Goal: Task Accomplishment & Management: Manage account settings

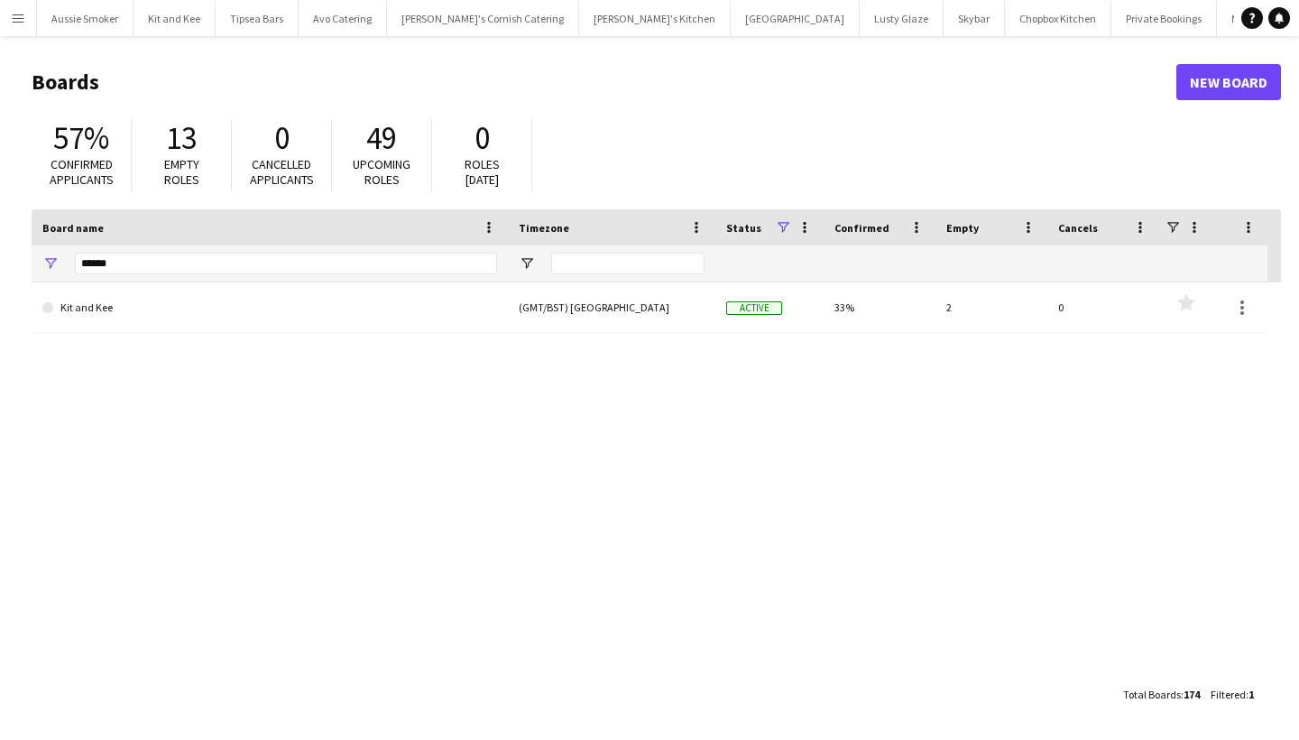
click at [23, 18] on app-icon "Menu" at bounding box center [18, 18] width 14 height 14
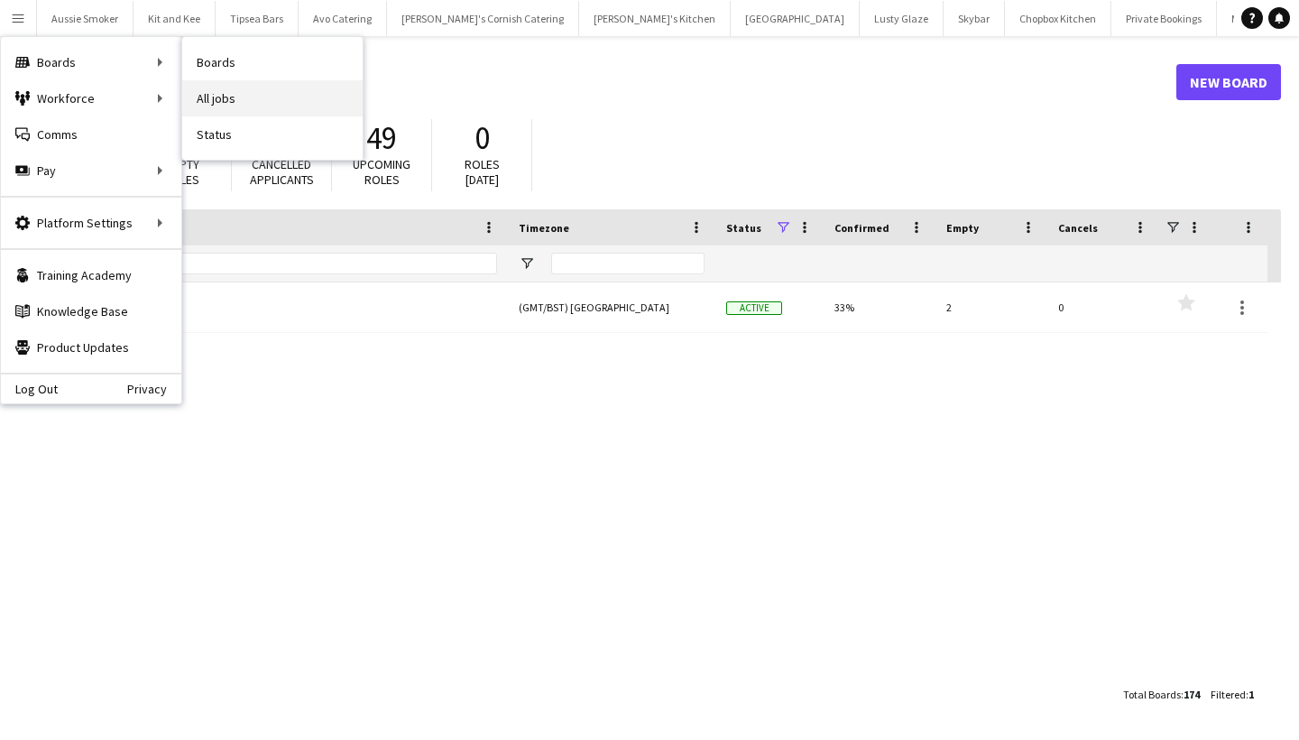
click at [238, 85] on link "All jobs" at bounding box center [272, 98] width 180 height 36
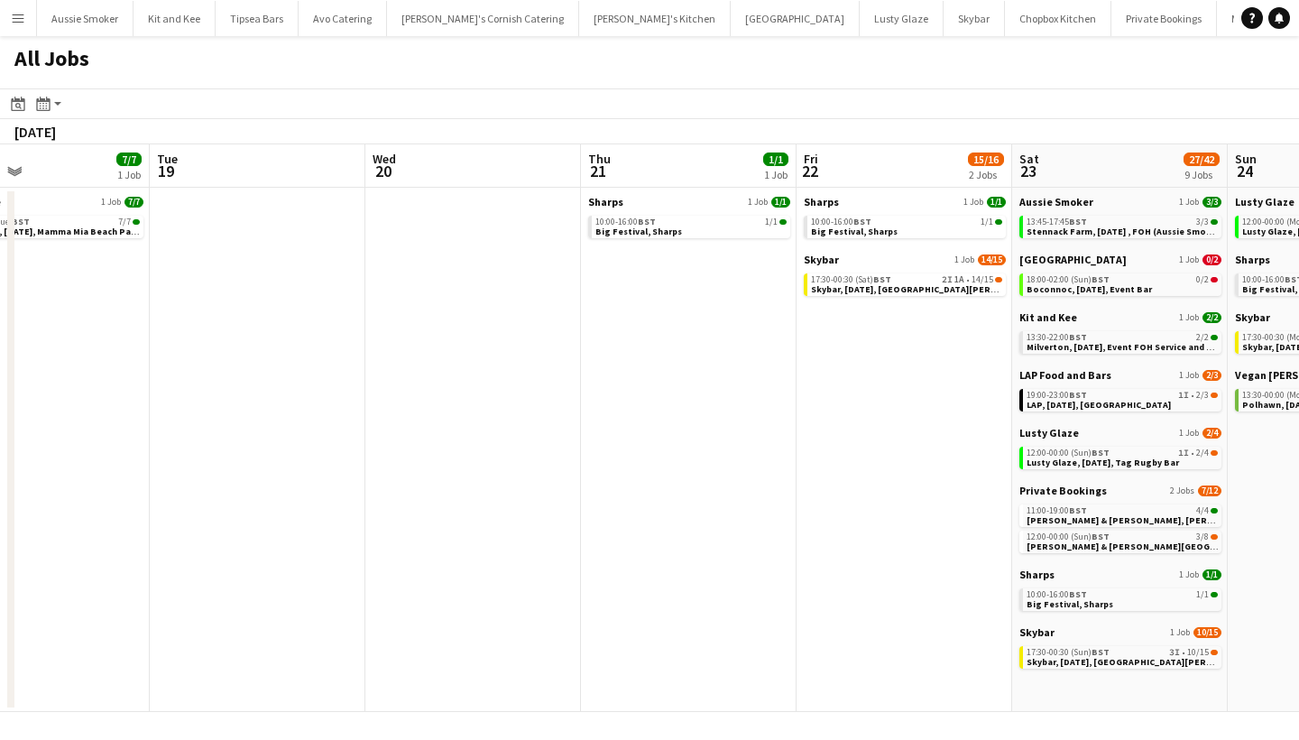
scroll to position [0, 522]
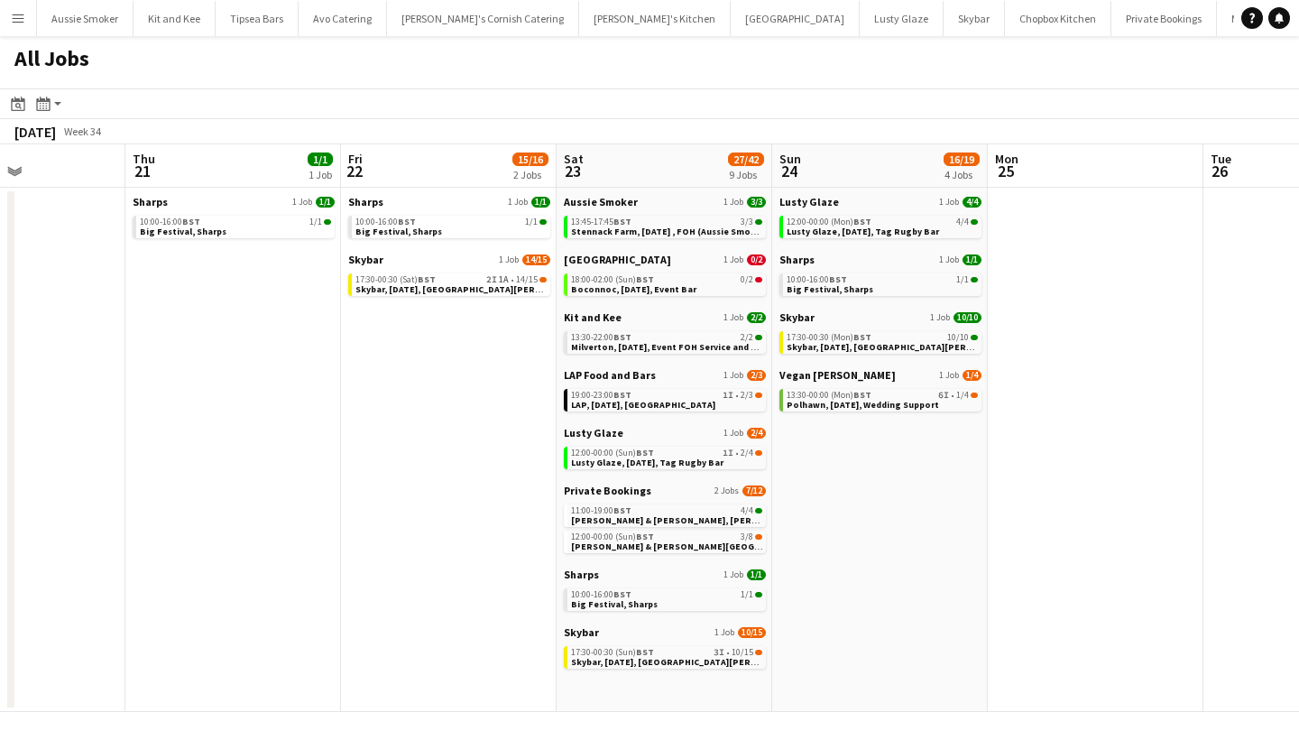
click at [0, 28] on button "Menu" at bounding box center [18, 18] width 36 height 36
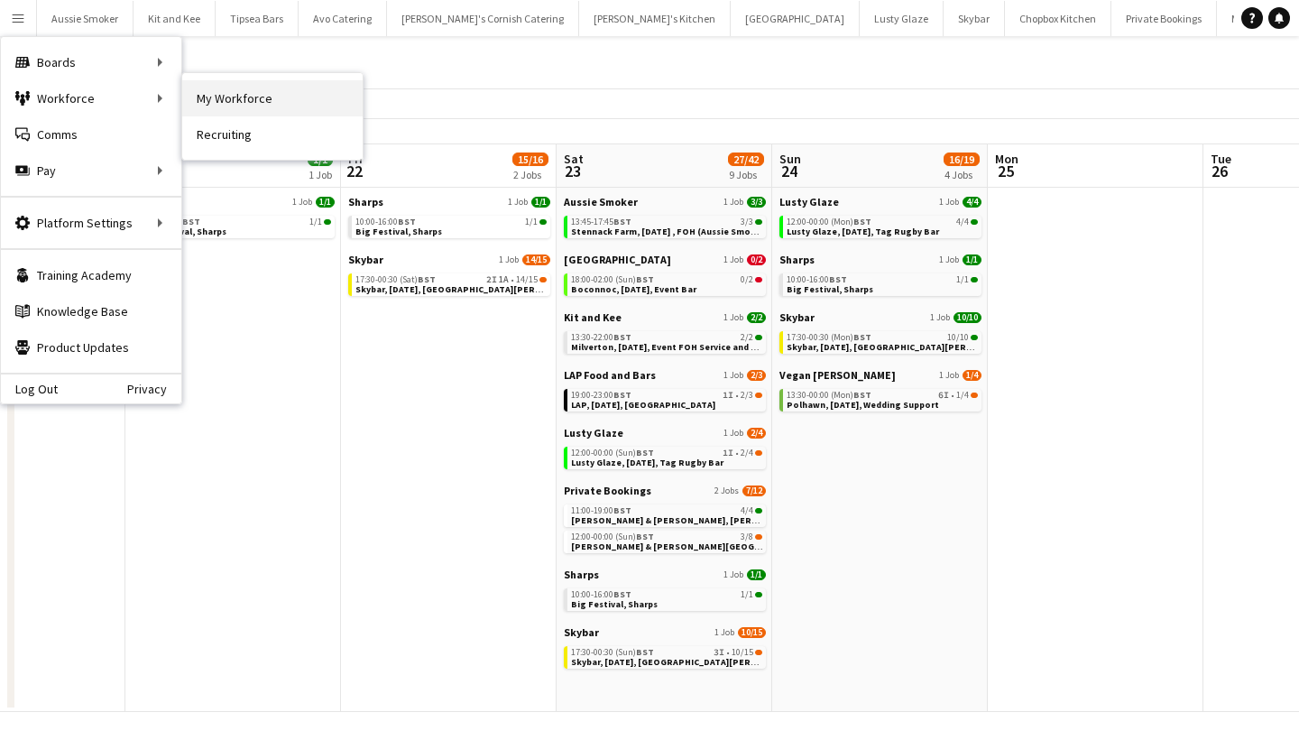
click at [293, 96] on link "My Workforce" at bounding box center [272, 98] width 180 height 36
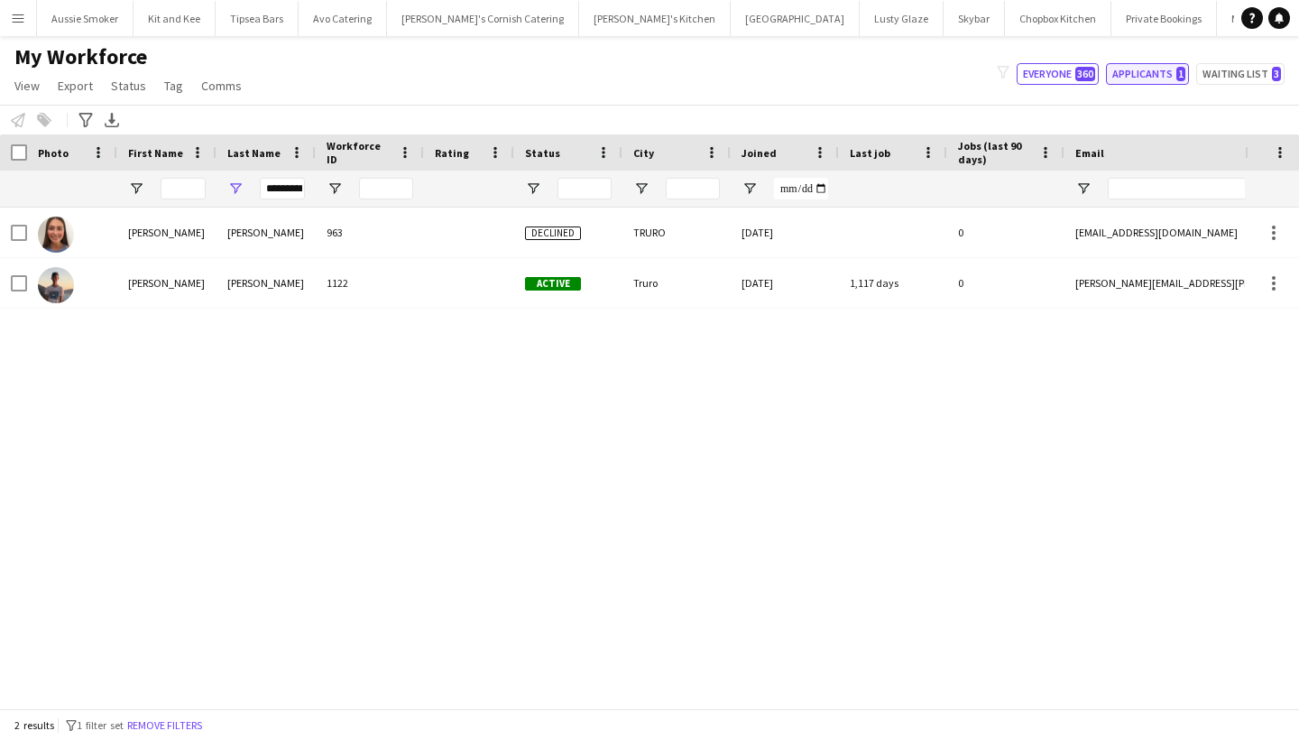
click at [1167, 72] on button "Applicants 1" at bounding box center [1147, 74] width 83 height 22
type input "**********"
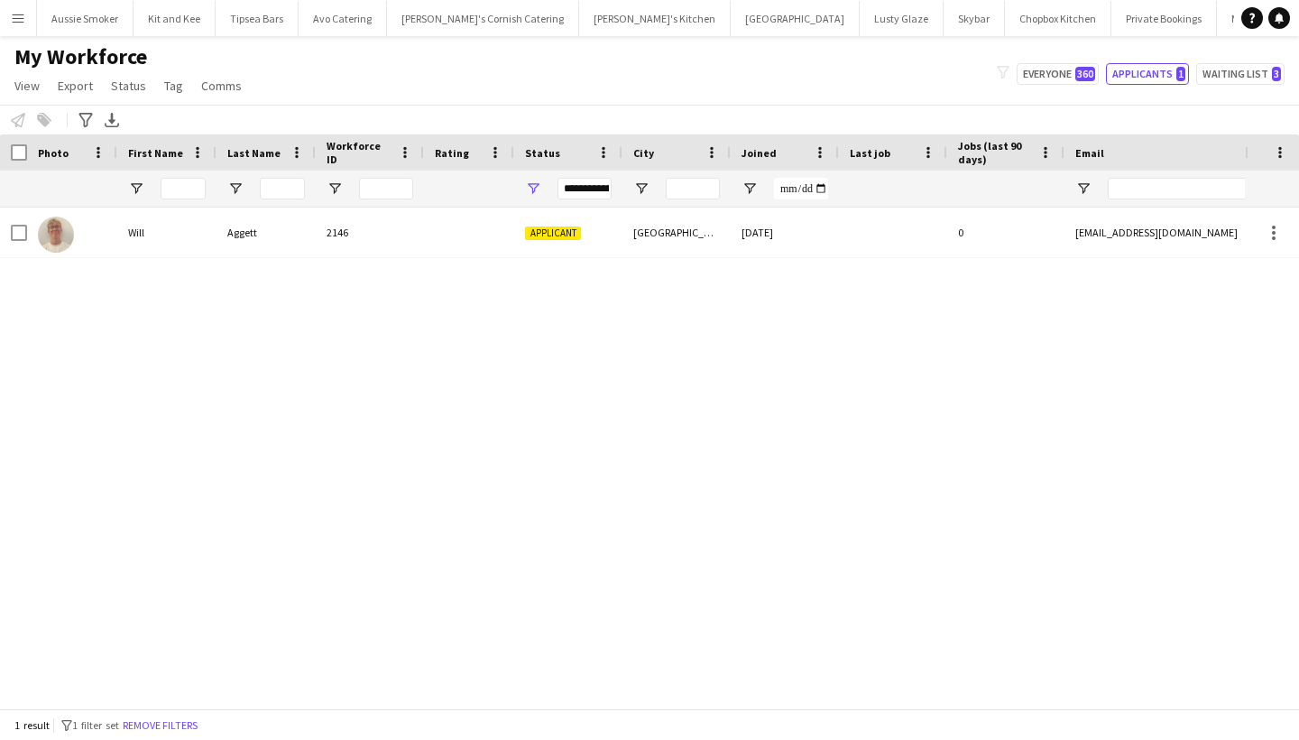
click at [15, 21] on app-icon "Menu" at bounding box center [18, 18] width 14 height 14
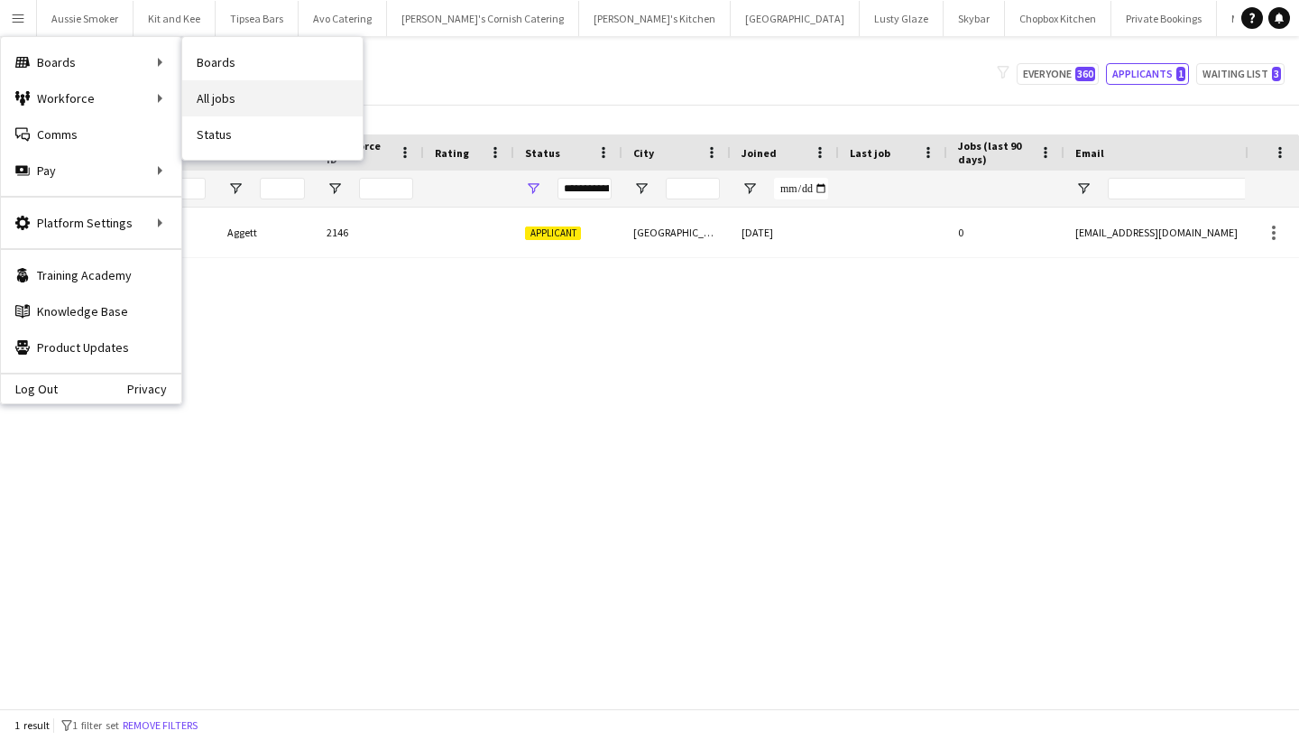
click at [241, 91] on link "All jobs" at bounding box center [272, 98] width 180 height 36
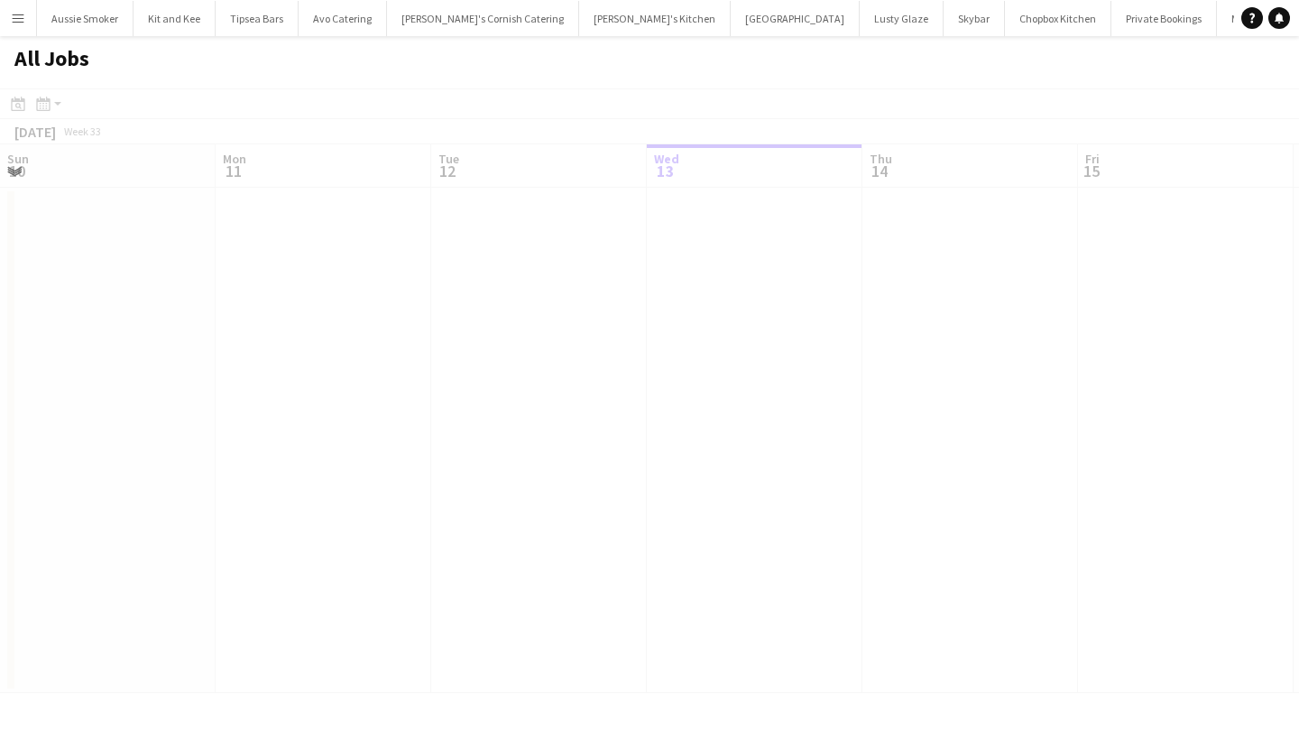
scroll to position [0, 431]
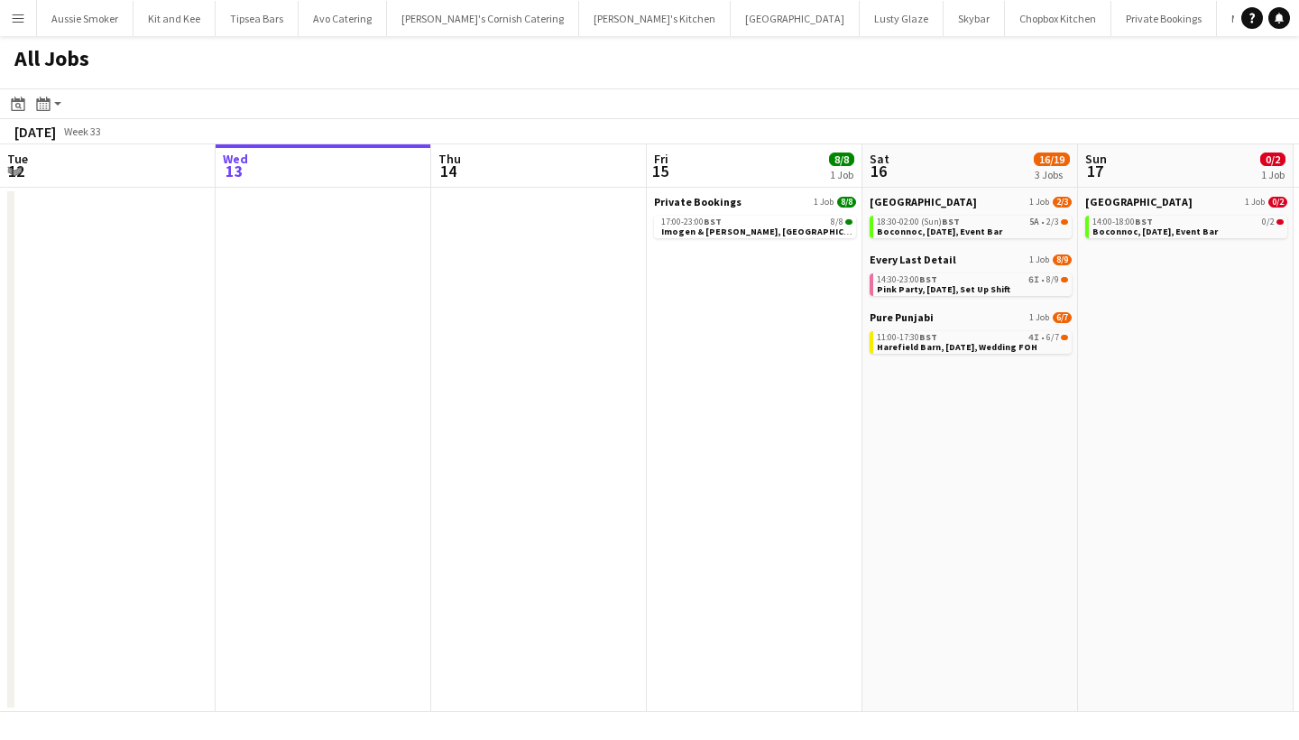
click at [16, 20] on app-icon "Menu" at bounding box center [18, 18] width 14 height 14
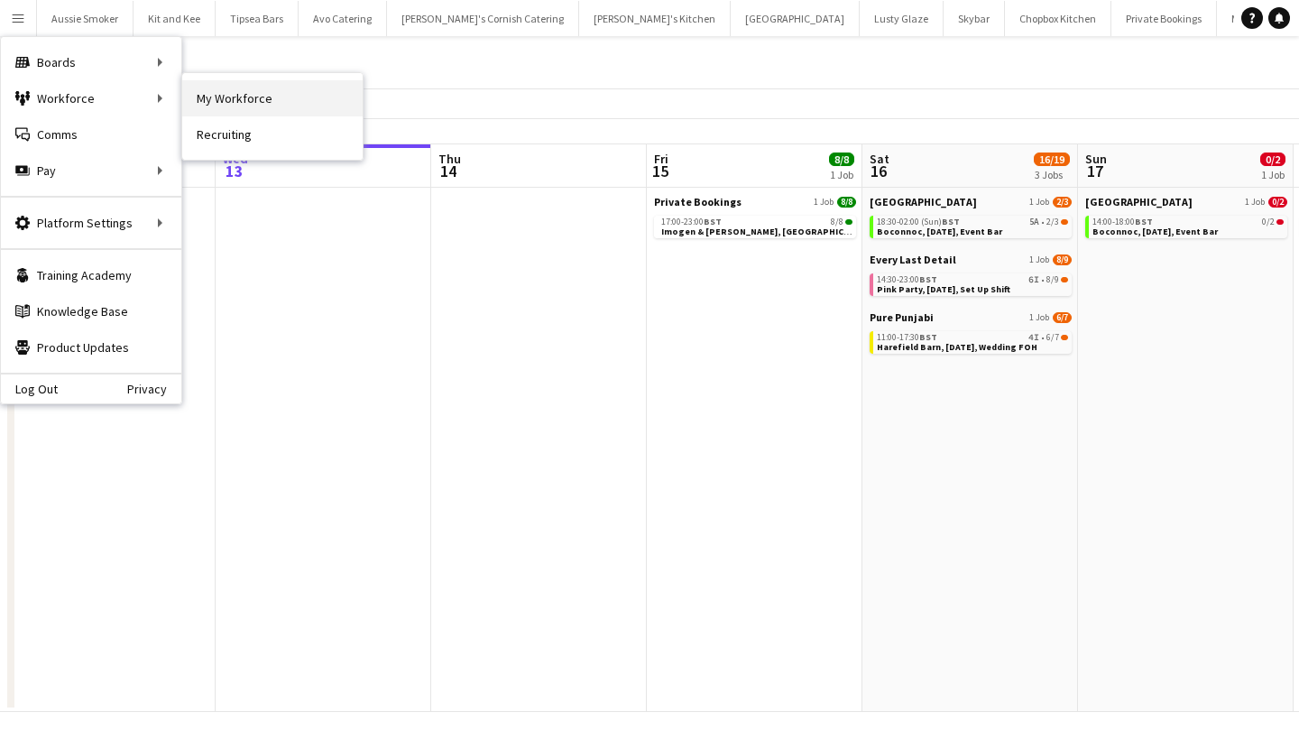
click at [226, 101] on link "My Workforce" at bounding box center [272, 98] width 180 height 36
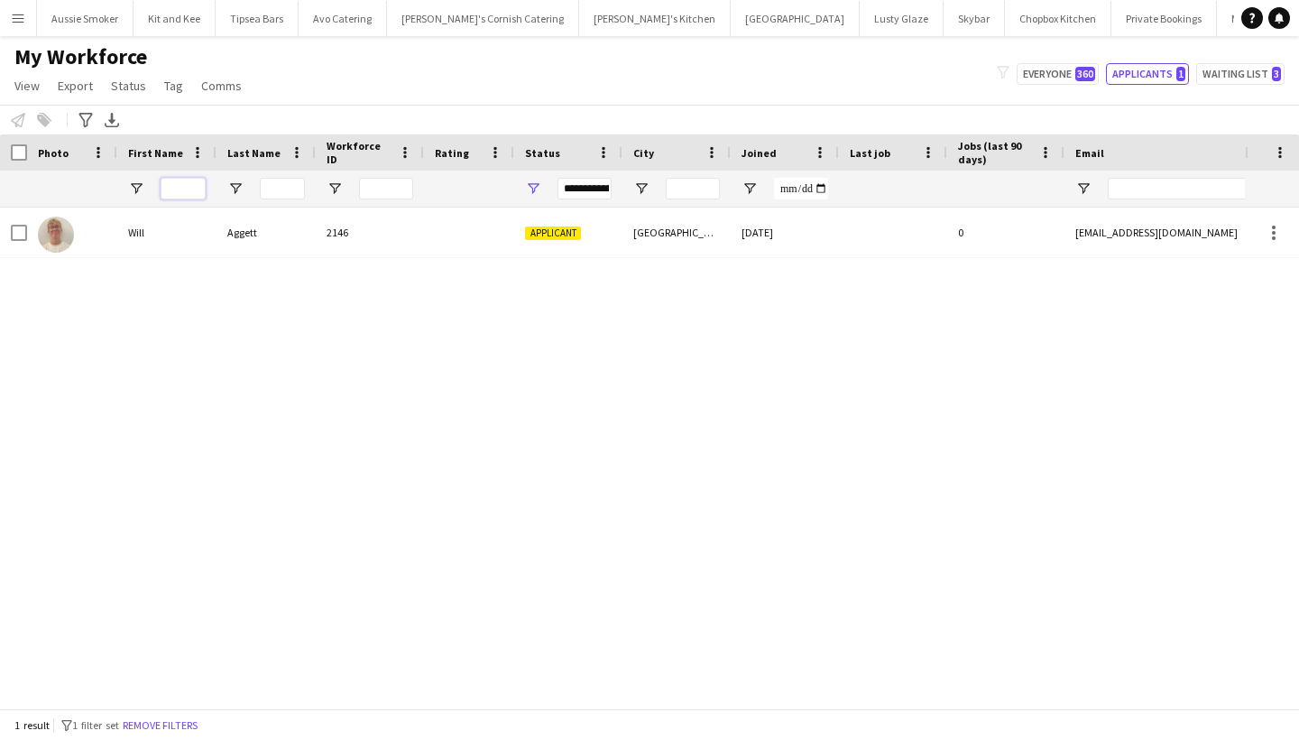
click at [180, 192] on input "First Name Filter Input" at bounding box center [183, 189] width 45 height 22
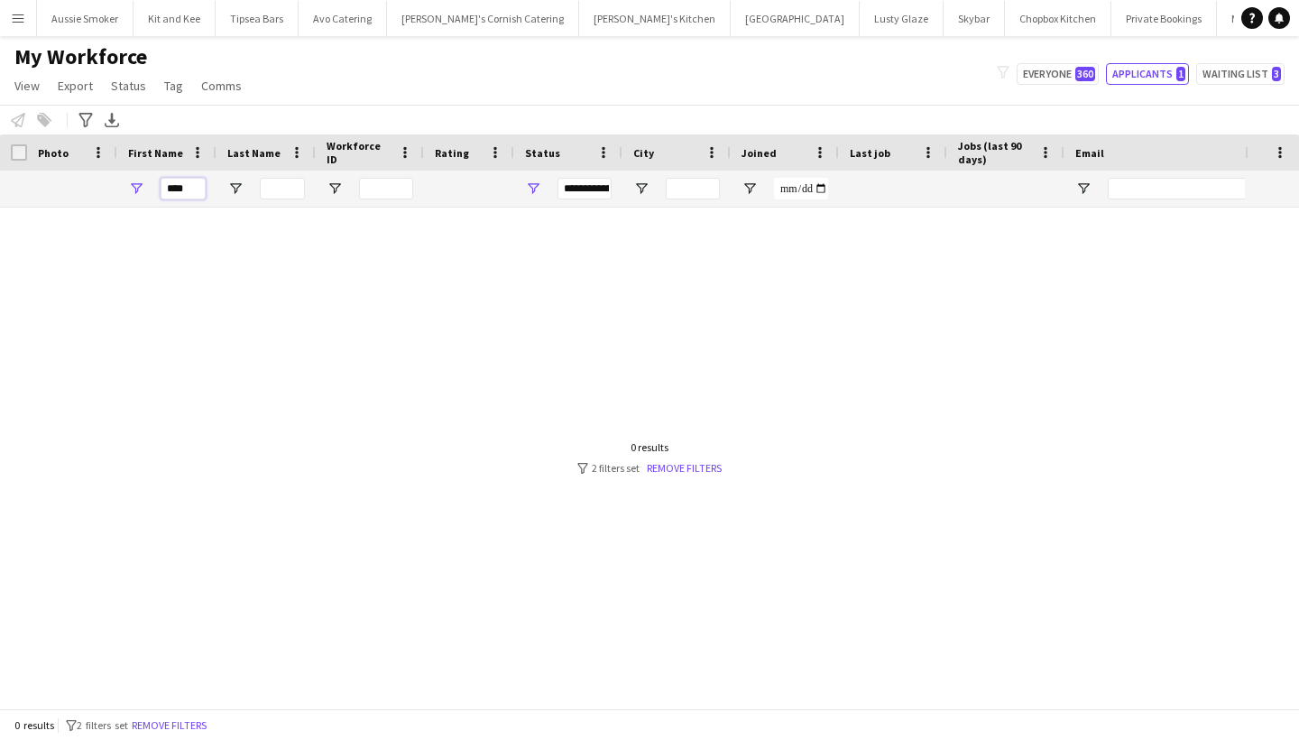
type input "****"
drag, startPoint x: 189, startPoint y: 217, endPoint x: 676, endPoint y: 466, distance: 546.0
click at [676, 466] on link "Remove filters" at bounding box center [684, 468] width 75 height 14
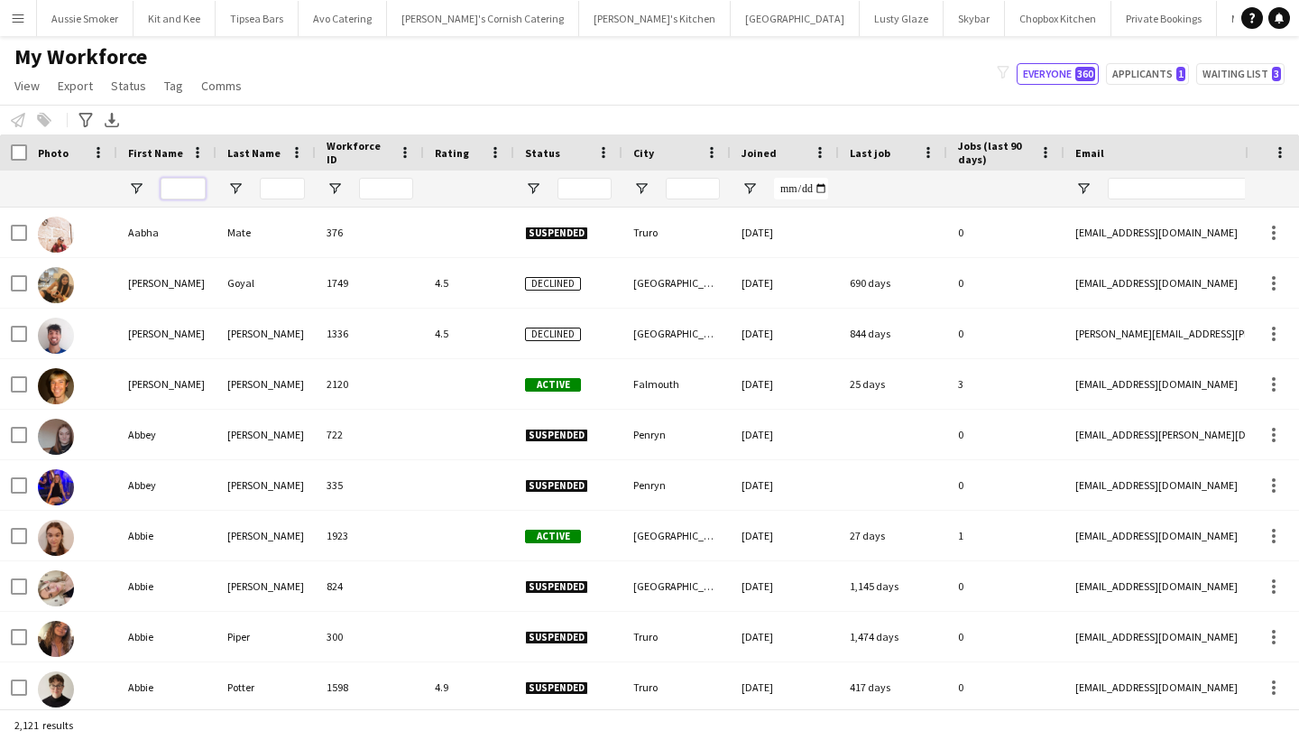
click at [179, 186] on input "First Name Filter Input" at bounding box center [183, 189] width 45 height 22
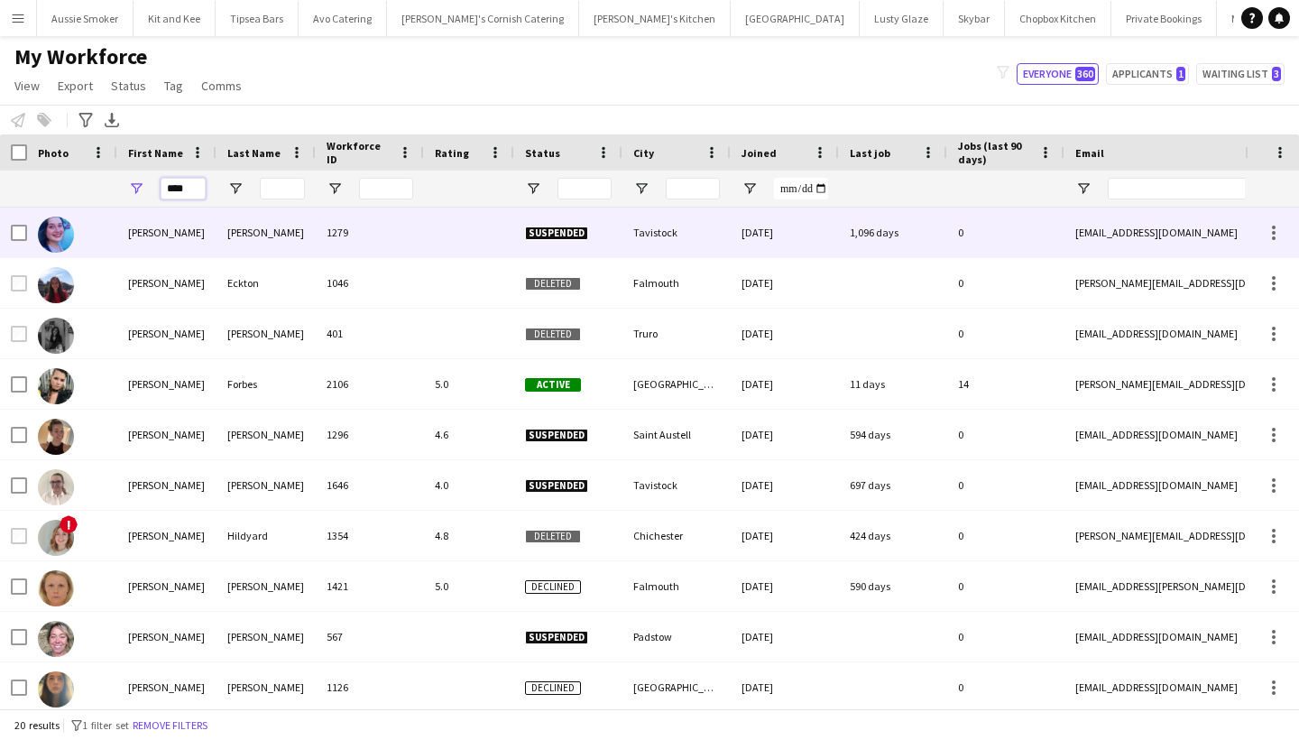
type input "****"
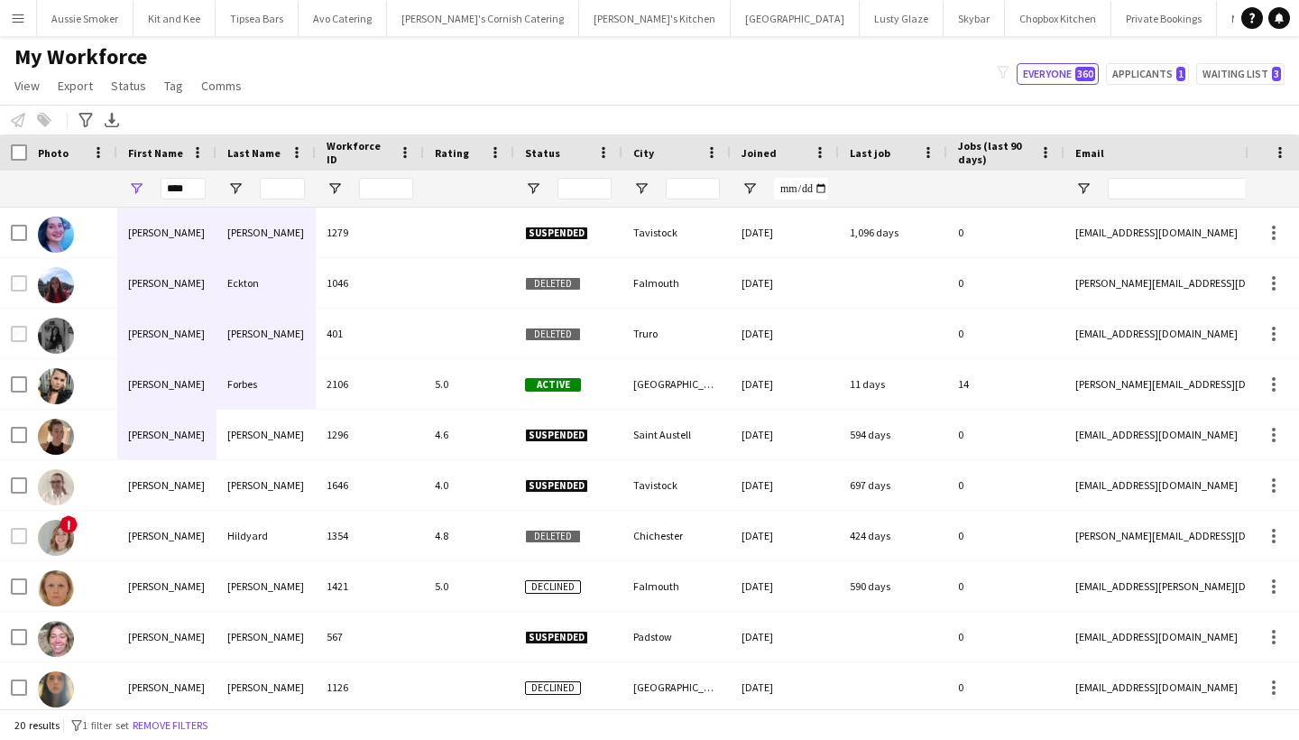
drag, startPoint x: 188, startPoint y: 220, endPoint x: 251, endPoint y: 433, distance: 222.1
click at [251, 433] on div "[PERSON_NAME]" at bounding box center [266, 435] width 99 height 50
click at [229, 439] on div "[PERSON_NAME]" at bounding box center [266, 435] width 99 height 50
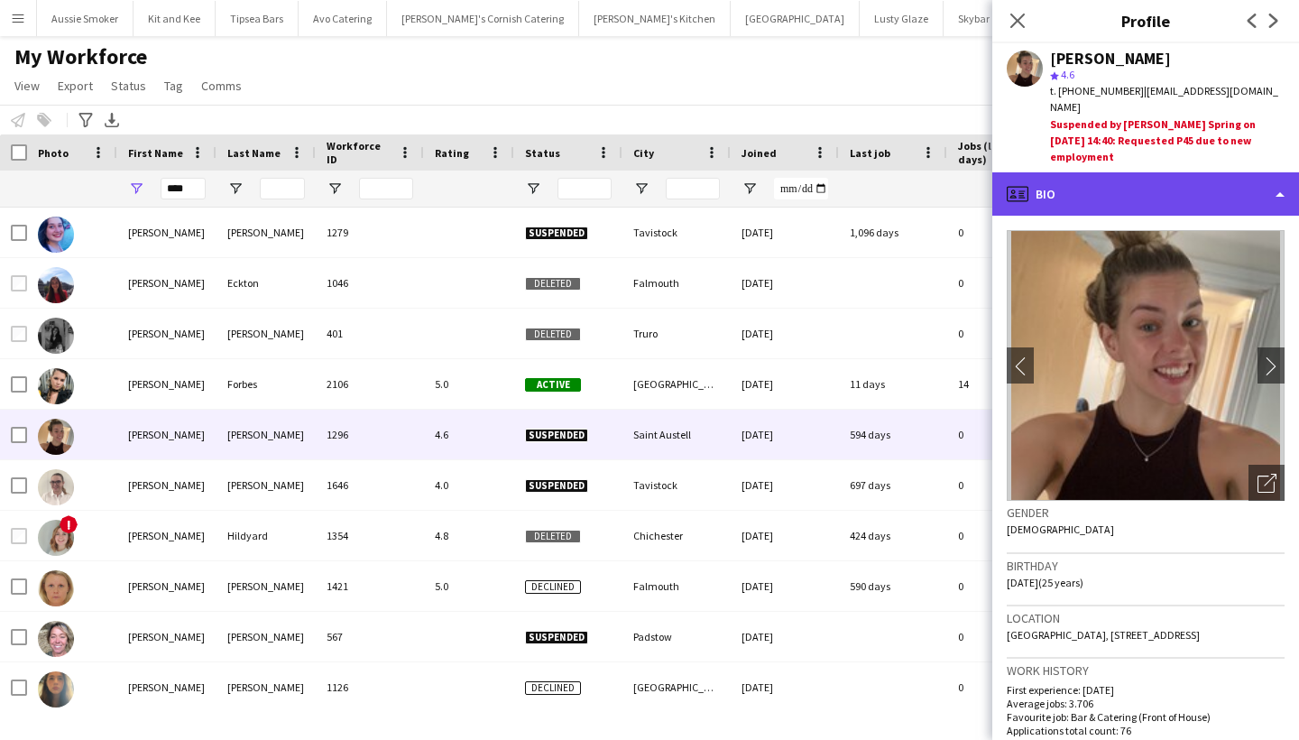
click at [1124, 172] on div "profile Bio" at bounding box center [1146, 193] width 307 height 43
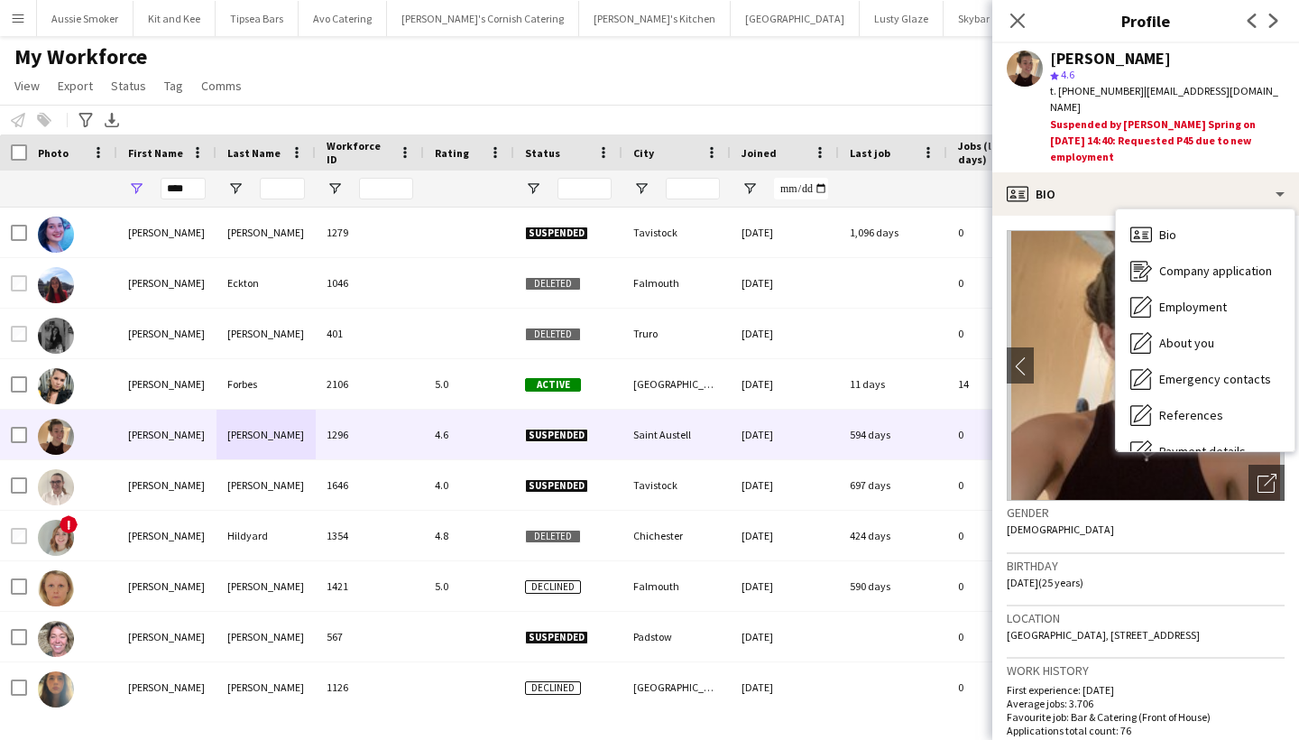
drag, startPoint x: 1261, startPoint y: 89, endPoint x: 1141, endPoint y: 88, distance: 120.0
click at [1141, 88] on div "t. [PHONE_NUMBER] | [EMAIL_ADDRESS][DOMAIN_NAME]" at bounding box center [1167, 99] width 235 height 32
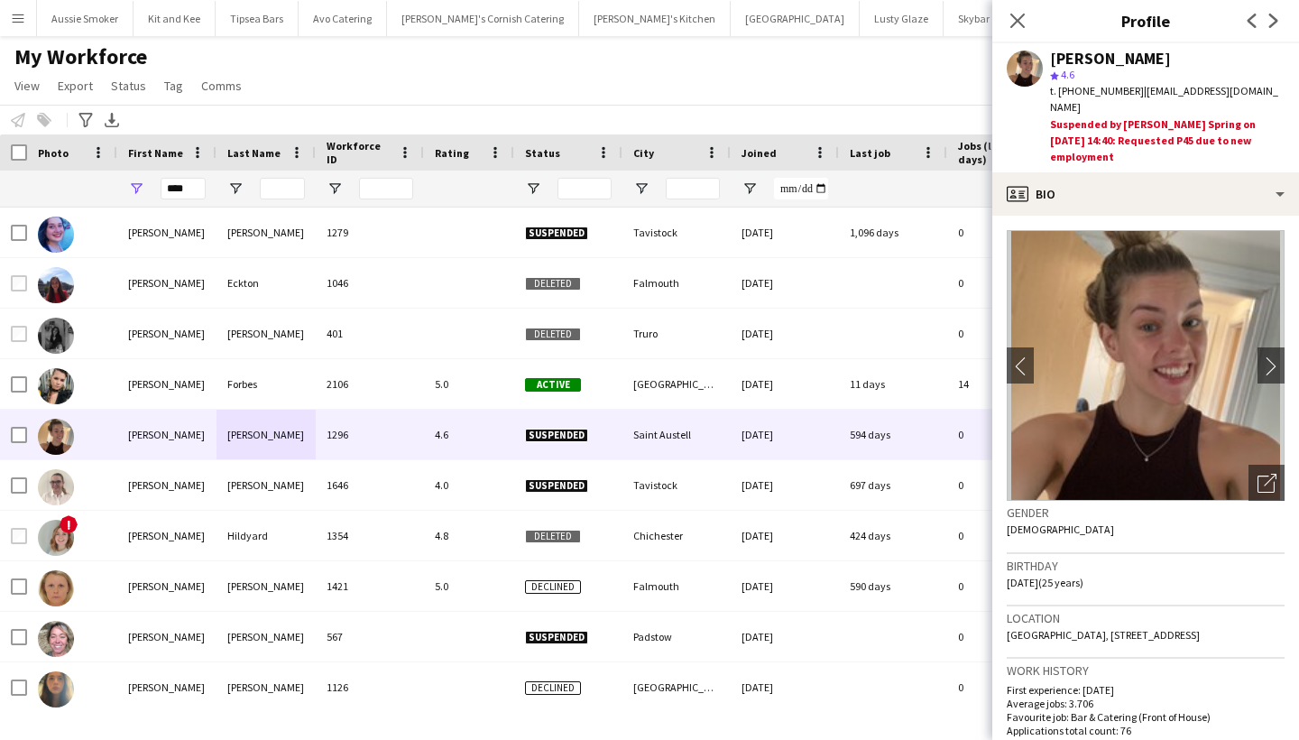
copy span "[EMAIL_ADDRESS][DOMAIN_NAME]"
click at [23, 25] on button "Menu" at bounding box center [18, 18] width 36 height 36
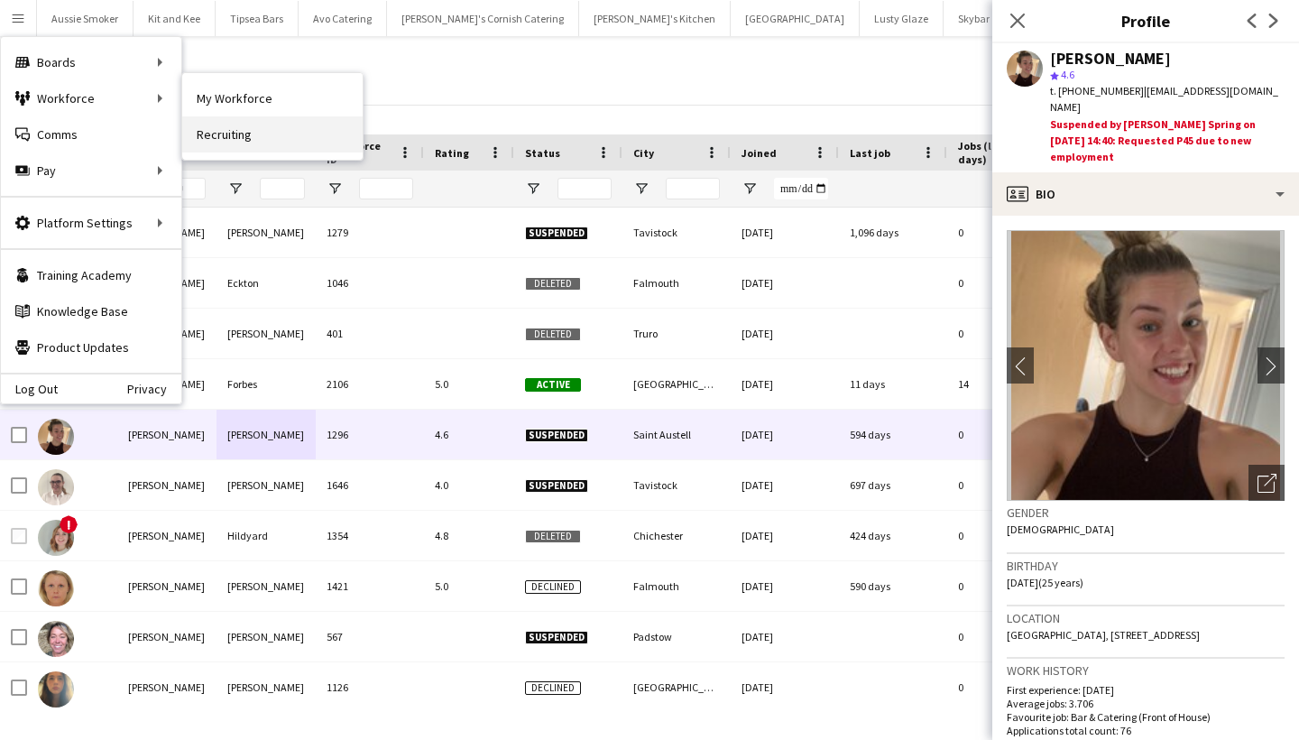
click at [231, 137] on link "Recruiting" at bounding box center [272, 134] width 180 height 36
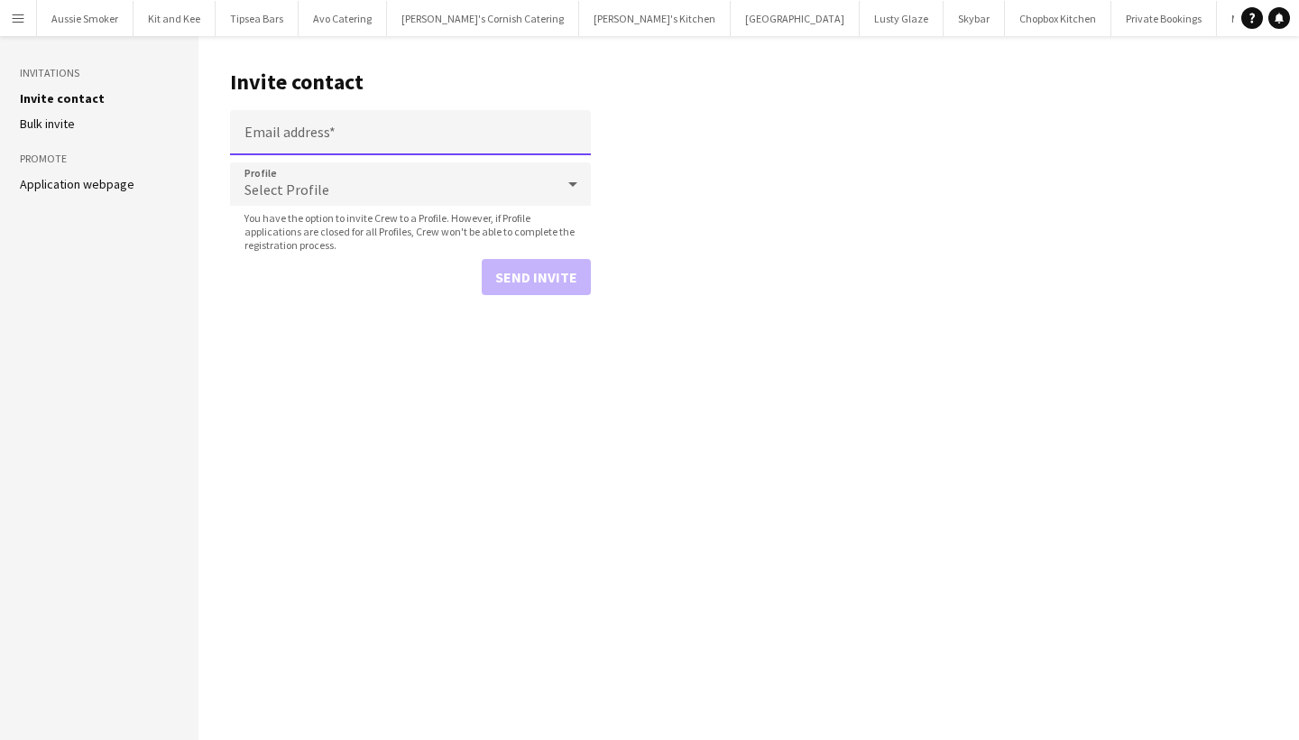
click at [346, 136] on input "Email address" at bounding box center [410, 132] width 361 height 45
paste input "**********"
type input "**********"
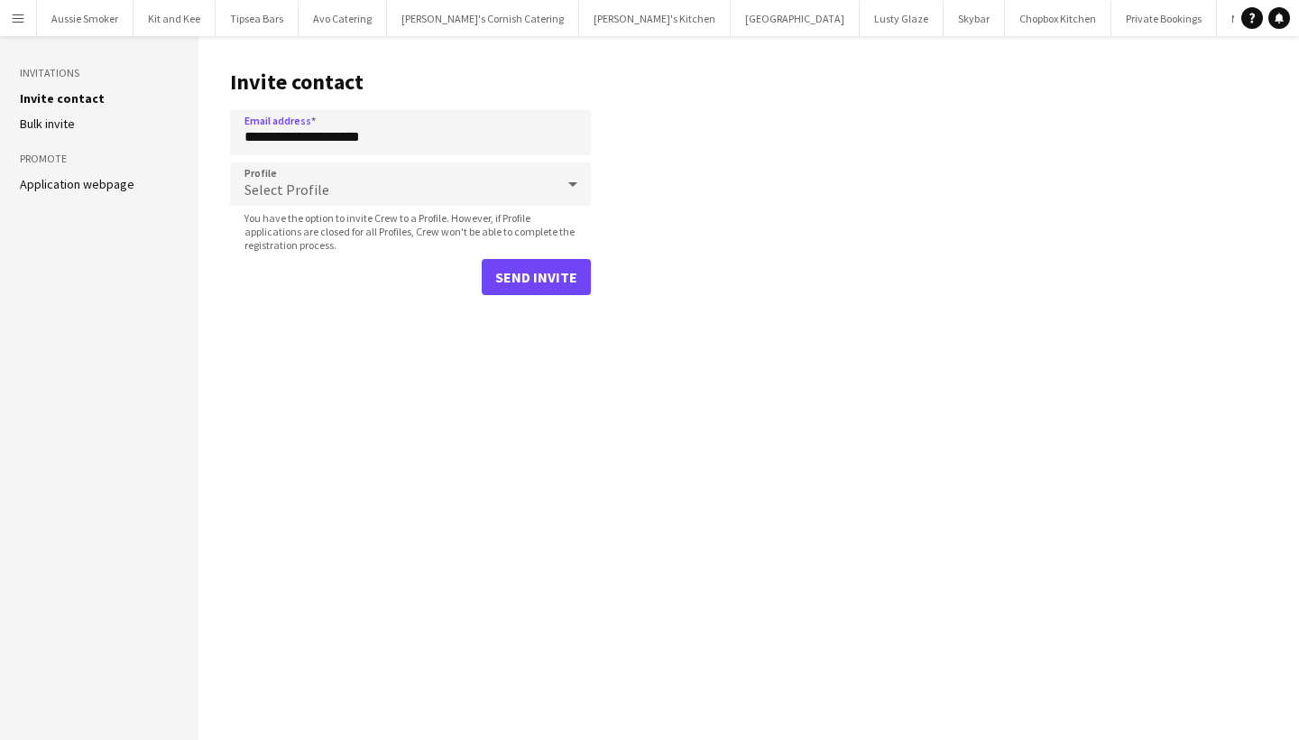
click at [541, 279] on button "Send invite" at bounding box center [536, 277] width 109 height 36
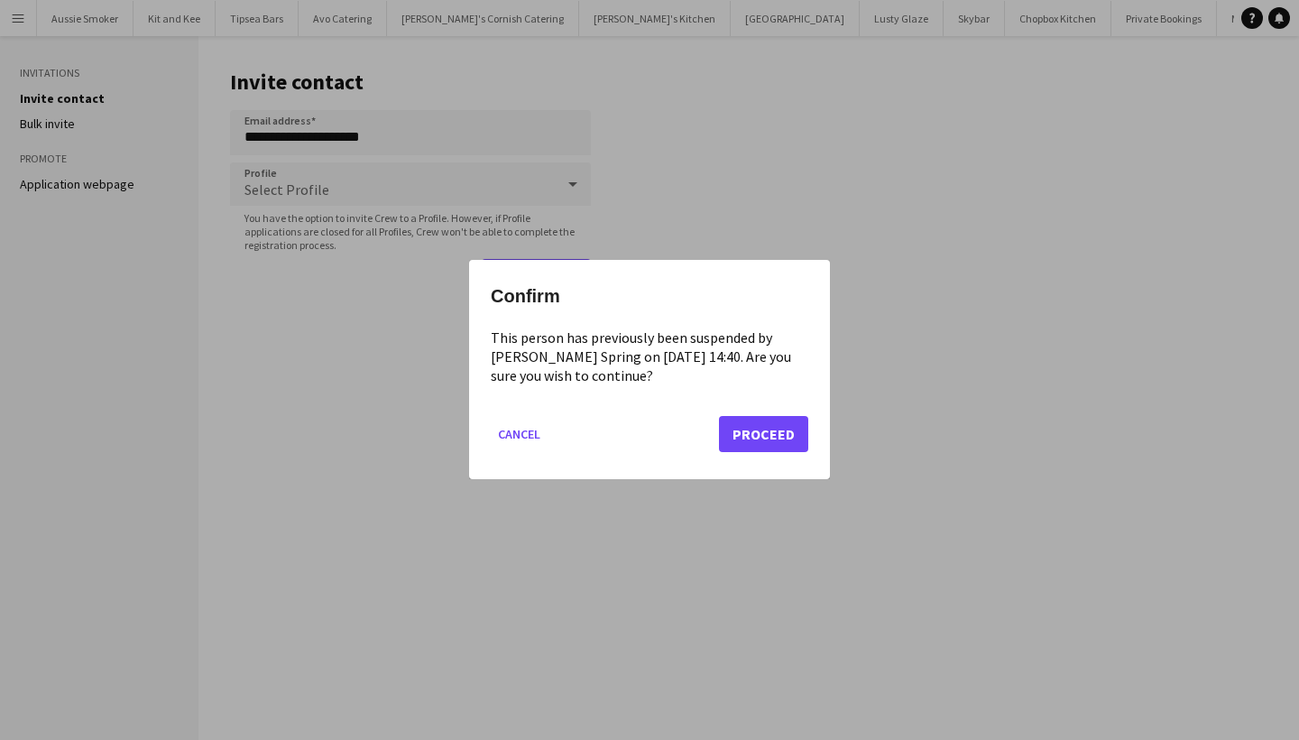
click at [755, 427] on button "Proceed" at bounding box center [763, 435] width 89 height 36
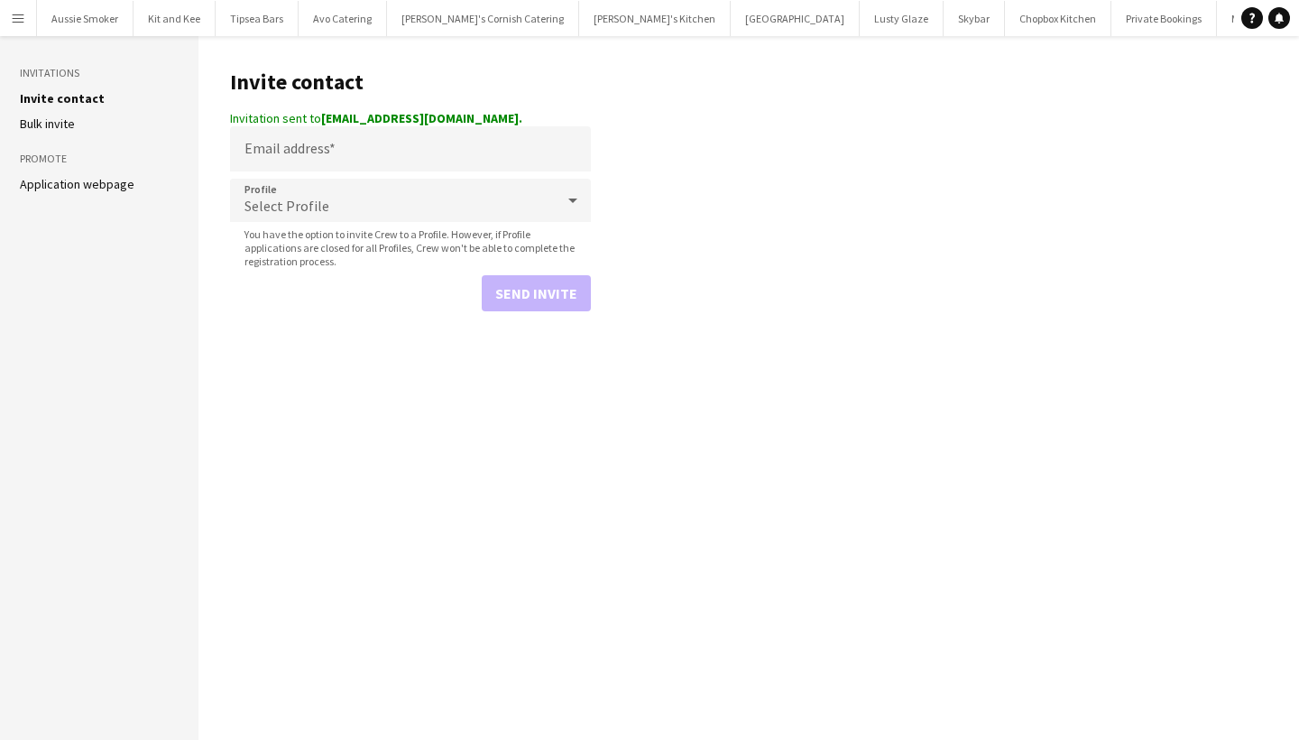
click at [16, 21] on app-icon "Menu" at bounding box center [18, 18] width 14 height 14
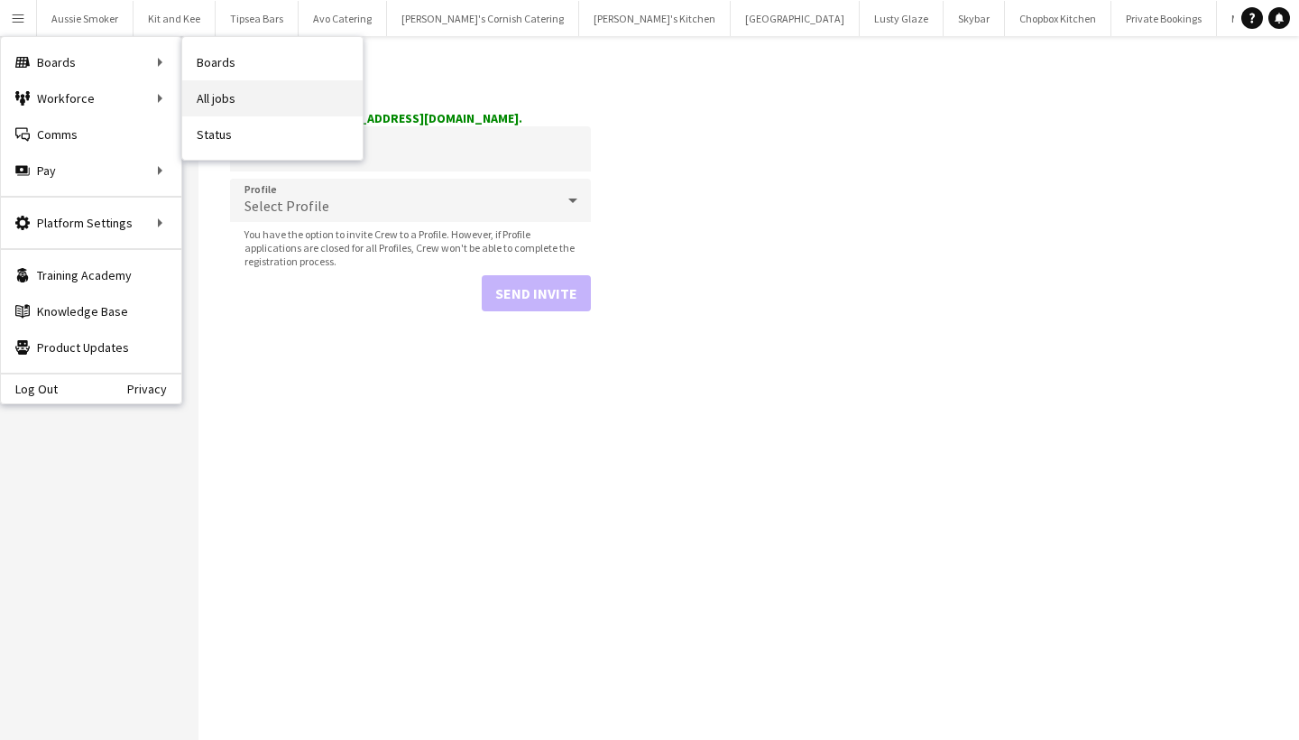
click at [258, 96] on link "All jobs" at bounding box center [272, 98] width 180 height 36
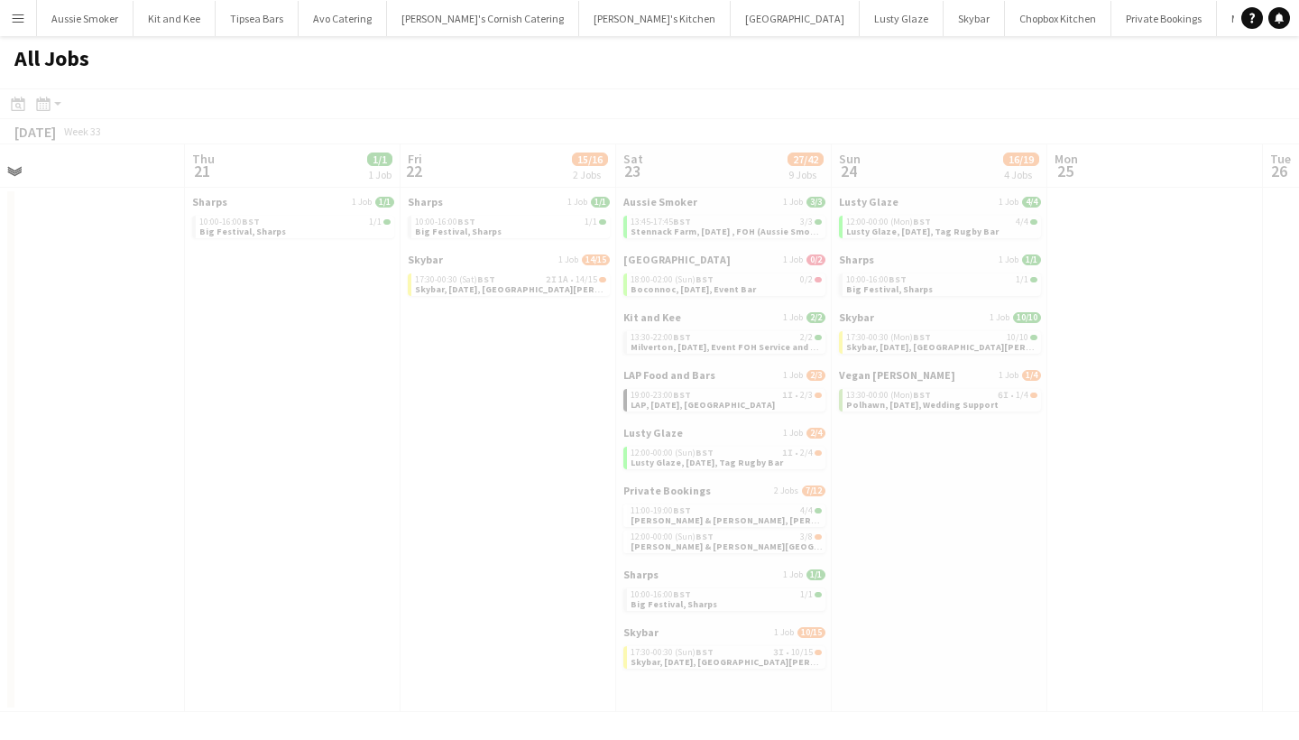
scroll to position [0, 538]
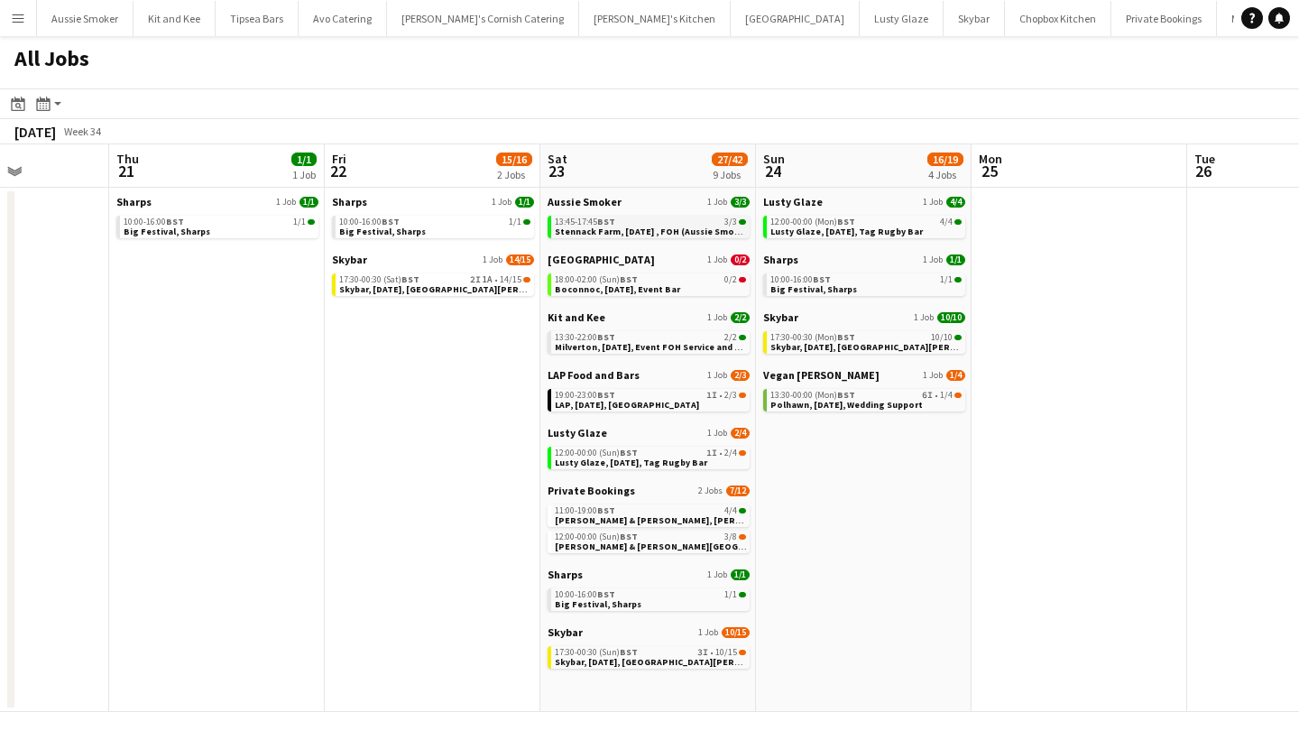
click at [654, 229] on span "Stennack Farm, [DATE] , FOH (Aussie Smoker)" at bounding box center [654, 232] width 198 height 12
click at [661, 548] on span "[PERSON_NAME] & [PERSON_NAME][GEOGRAPHIC_DATA], [DATE]" at bounding box center [694, 547] width 279 height 12
click at [496, 286] on link "17:30-00:30 (Sat) BST 2I 1A • 14/15 Skybar, [DATE], [GEOGRAPHIC_DATA][PERSON_NA…" at bounding box center [434, 283] width 191 height 21
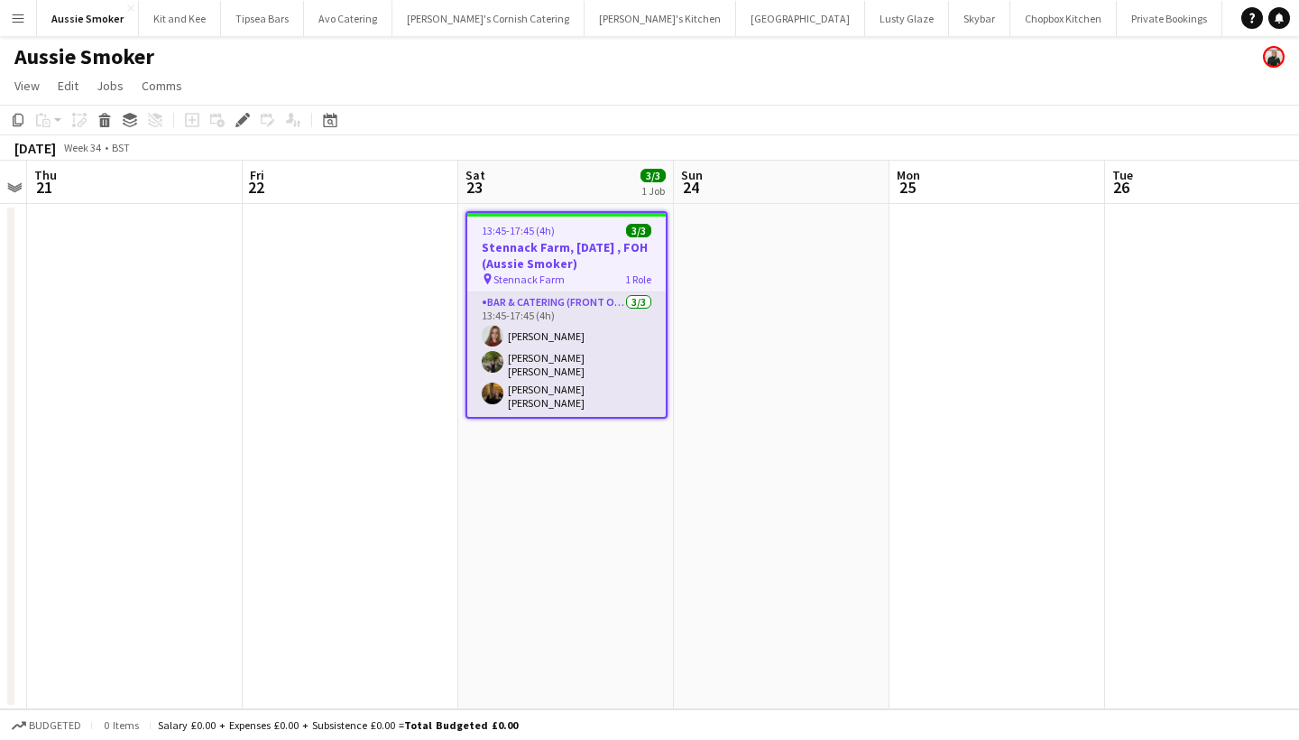
click at [599, 351] on app-card-role "Bar & Catering (Front of House) 3/3 13:45-17:45 (4h) Lily Roe Laura Heather Eve…" at bounding box center [566, 354] width 199 height 125
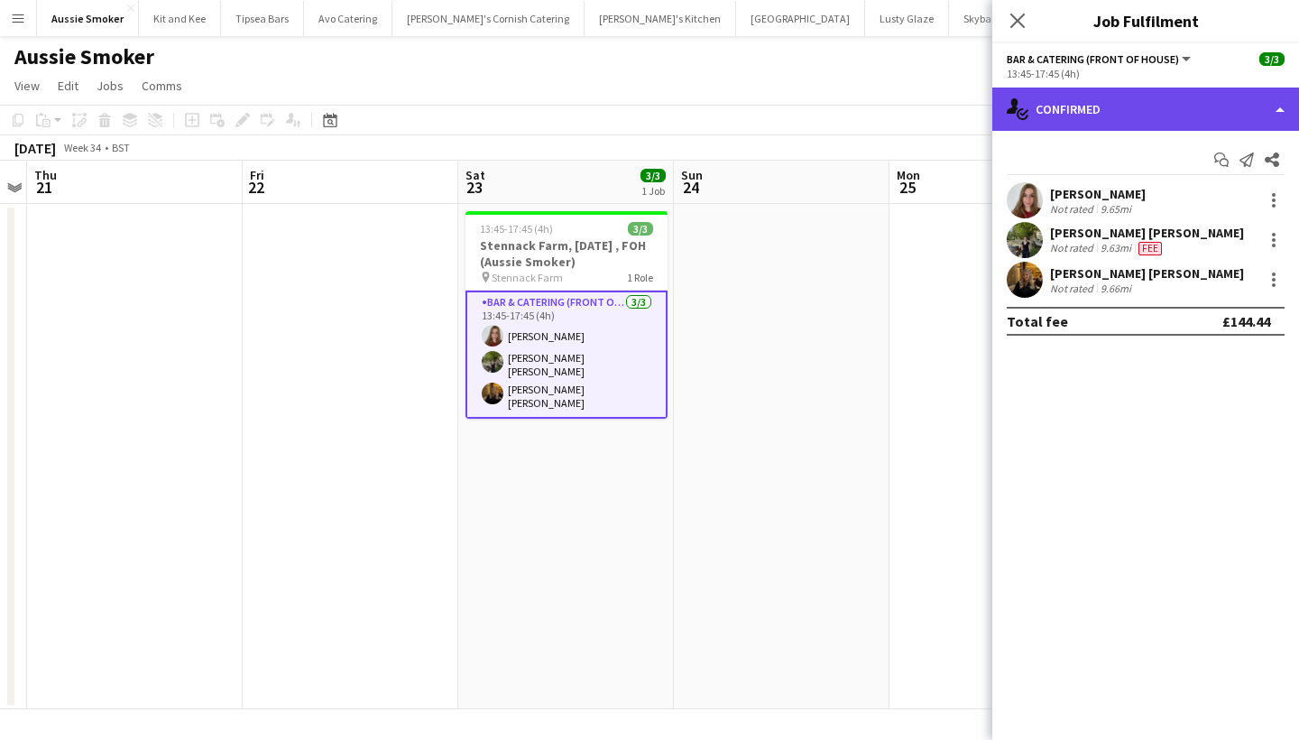
click at [1136, 96] on div "single-neutral-actions-check-2 Confirmed" at bounding box center [1146, 109] width 307 height 43
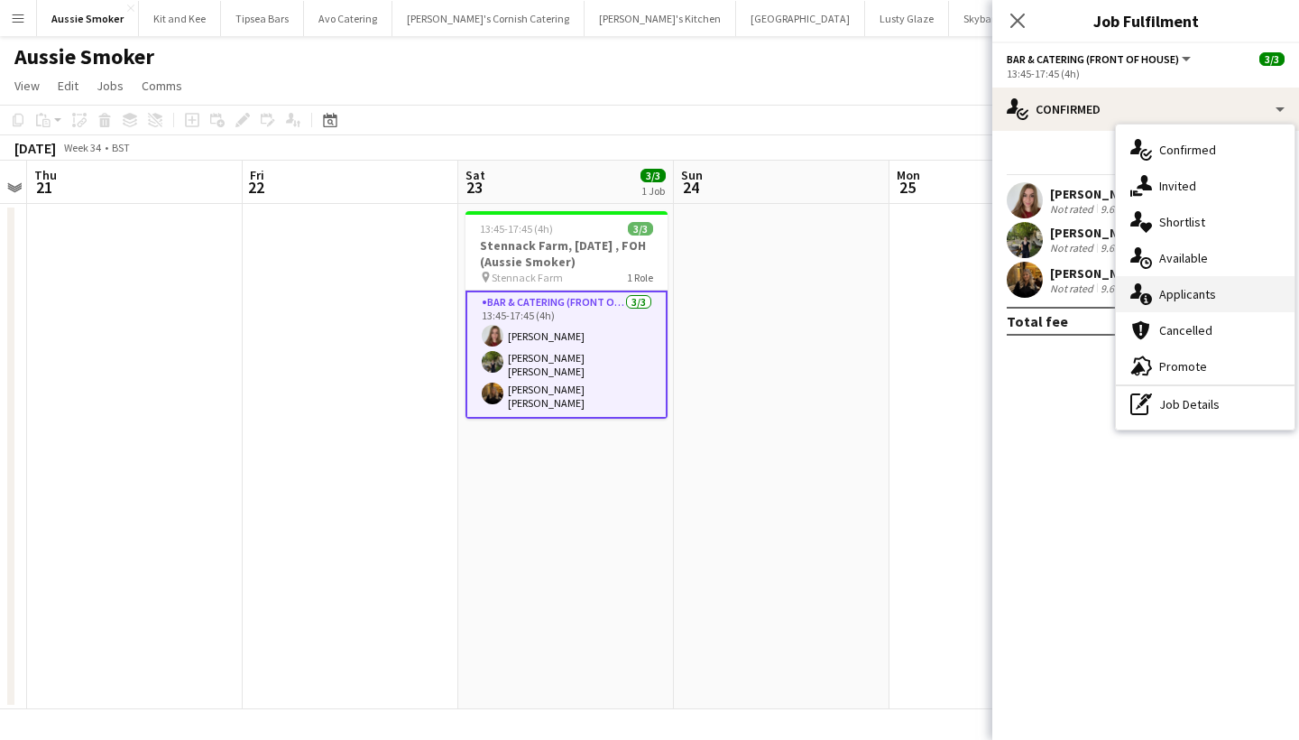
click at [1185, 291] on div "single-neutral-actions-information Applicants" at bounding box center [1205, 294] width 179 height 36
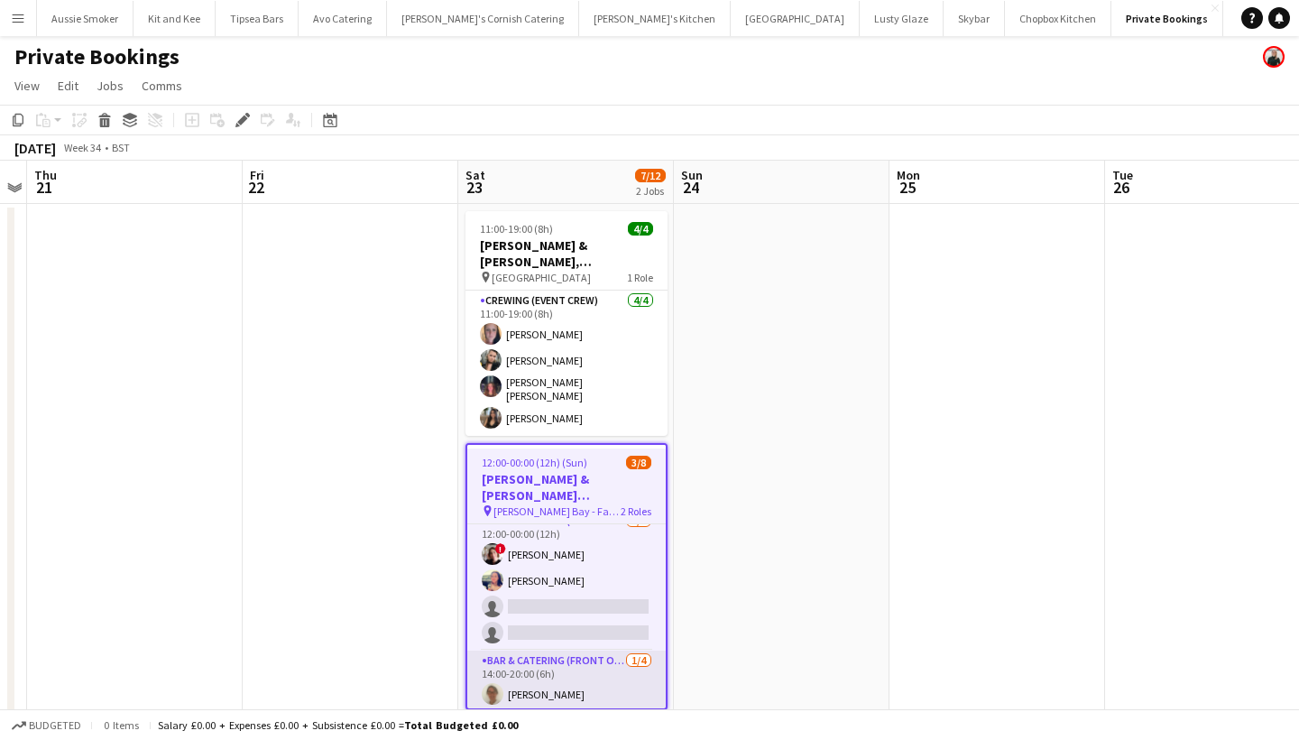
scroll to position [10, 0]
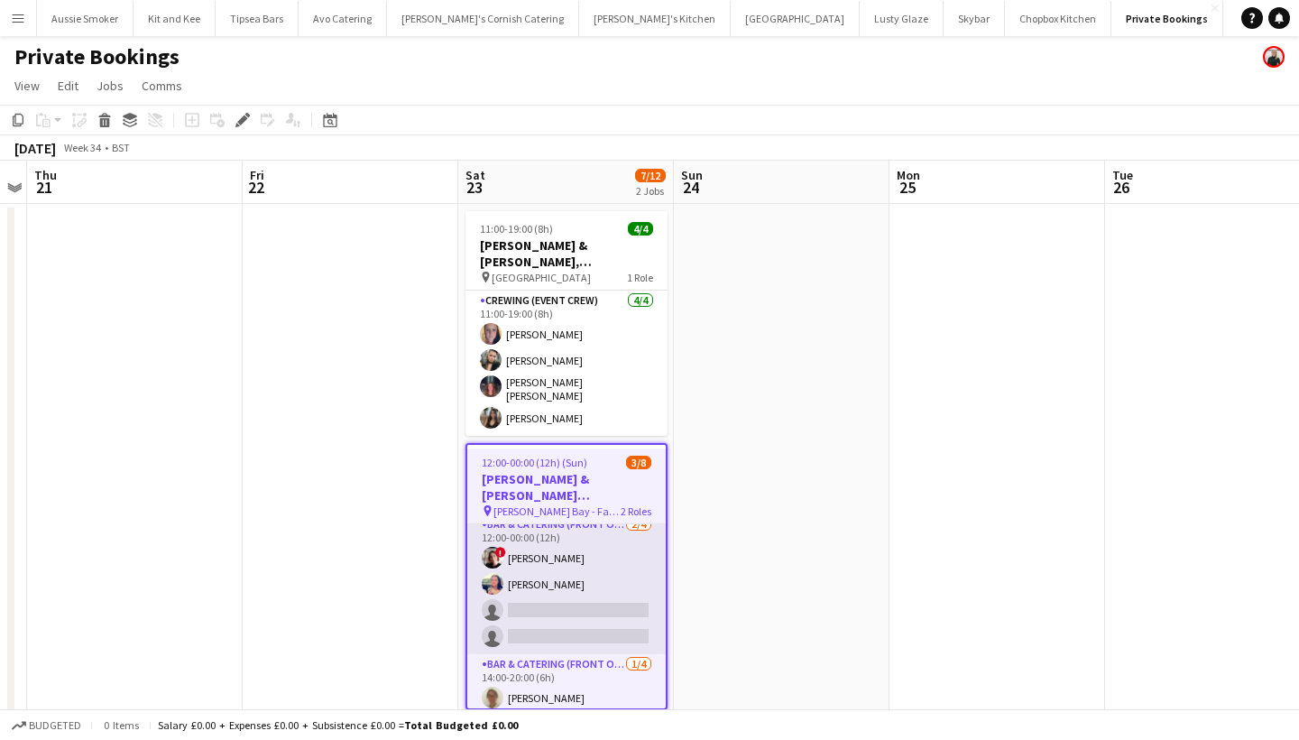
click at [576, 609] on app-card-role "Bar & Catering (Front of House) 2/4 12:00-00:00 (12h) ! Kathryn Marsh Sarah Hem…" at bounding box center [566, 584] width 199 height 140
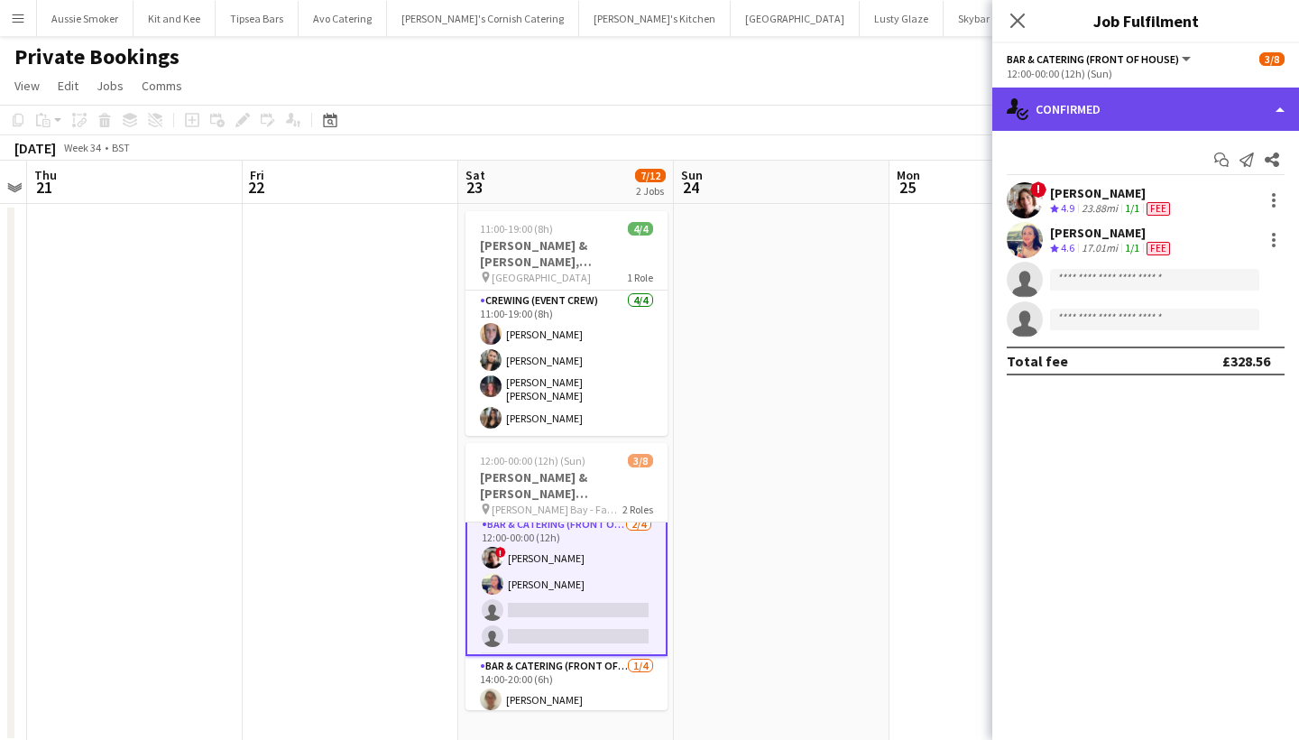
click at [1071, 101] on div "single-neutral-actions-check-2 Confirmed" at bounding box center [1146, 109] width 307 height 43
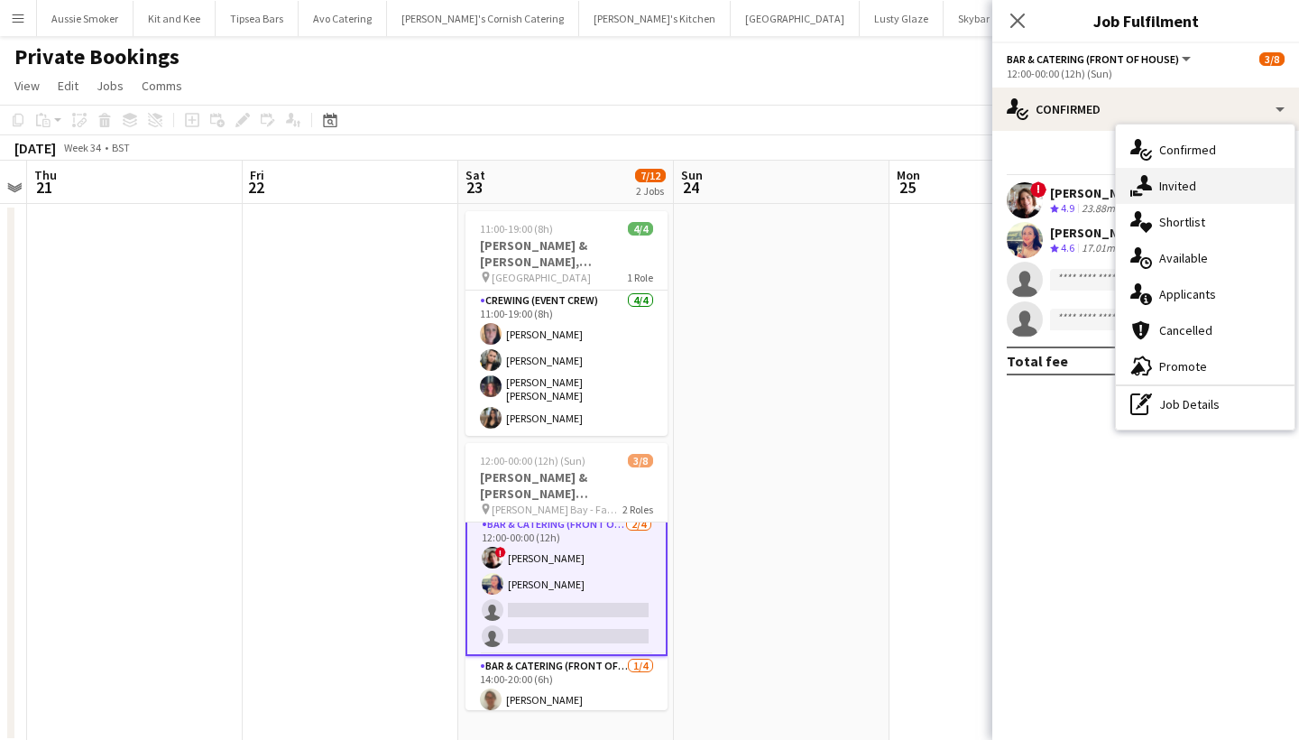
click at [1175, 199] on div "single-neutral-actions-share-1 Invited" at bounding box center [1205, 186] width 179 height 36
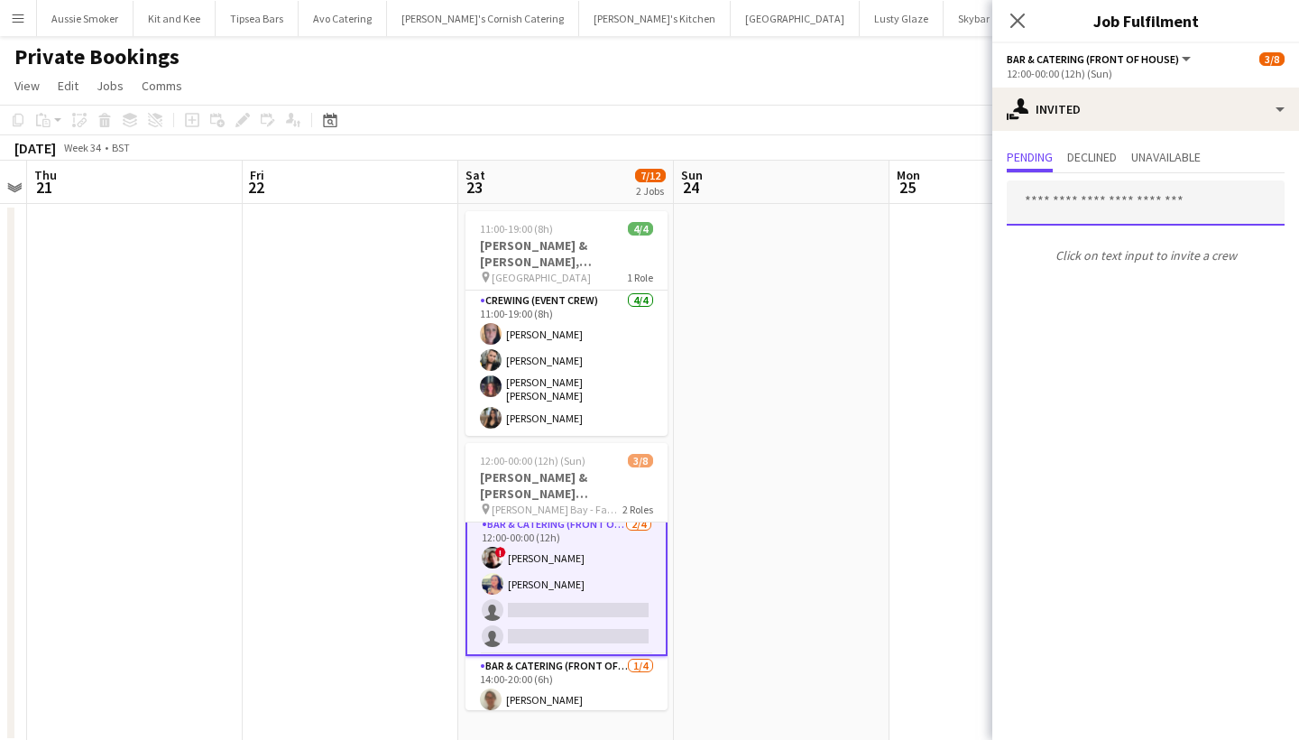
click at [1057, 199] on input "text" at bounding box center [1146, 202] width 278 height 45
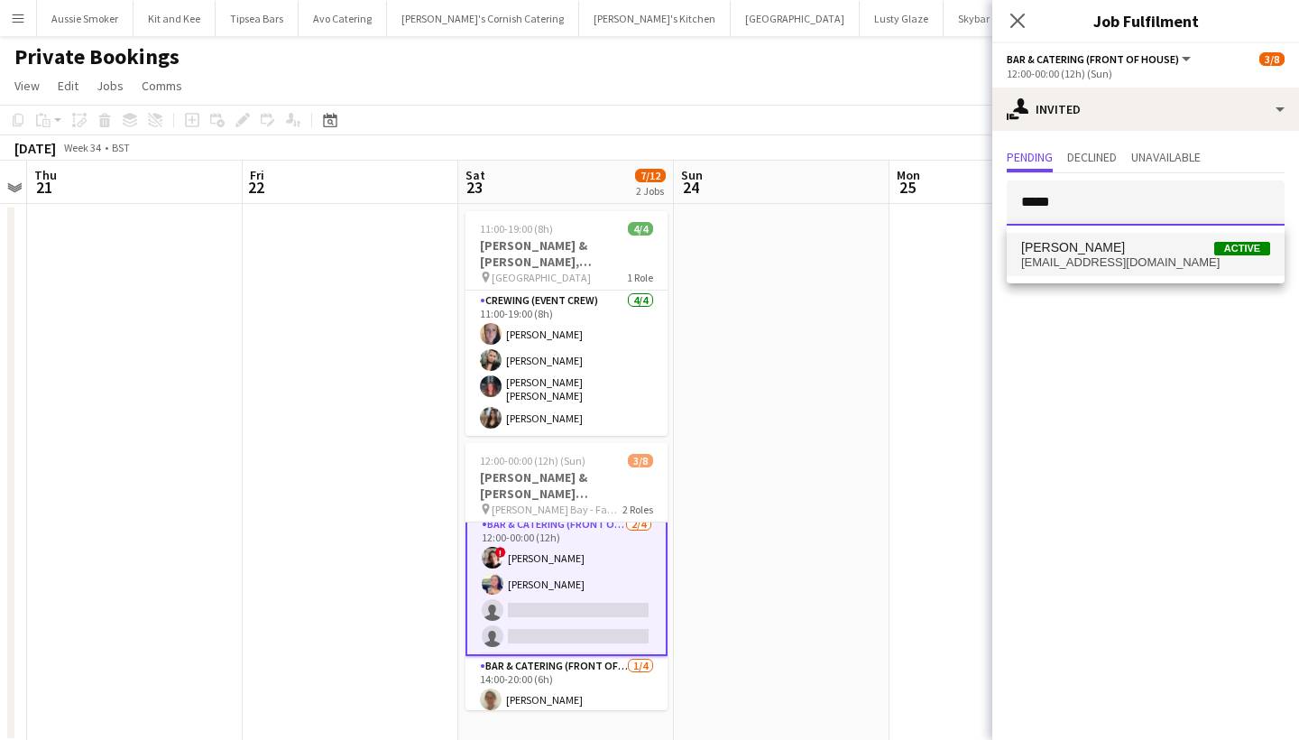
type input "*****"
drag, startPoint x: 1059, startPoint y: 233, endPoint x: 1064, endPoint y: 253, distance: 20.4
click at [1064, 253] on span "Nikki Coleman" at bounding box center [1073, 247] width 104 height 15
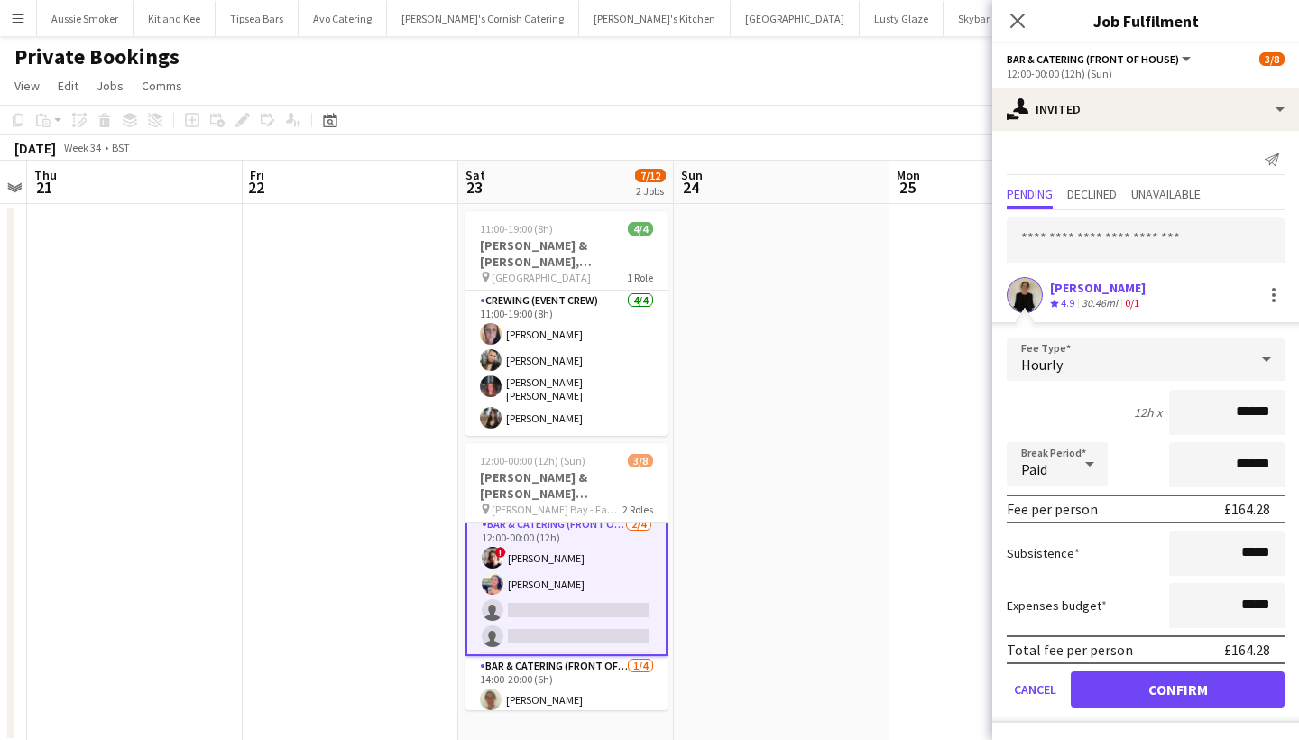
type input "******"
click at [1166, 701] on button "Confirm" at bounding box center [1178, 689] width 214 height 36
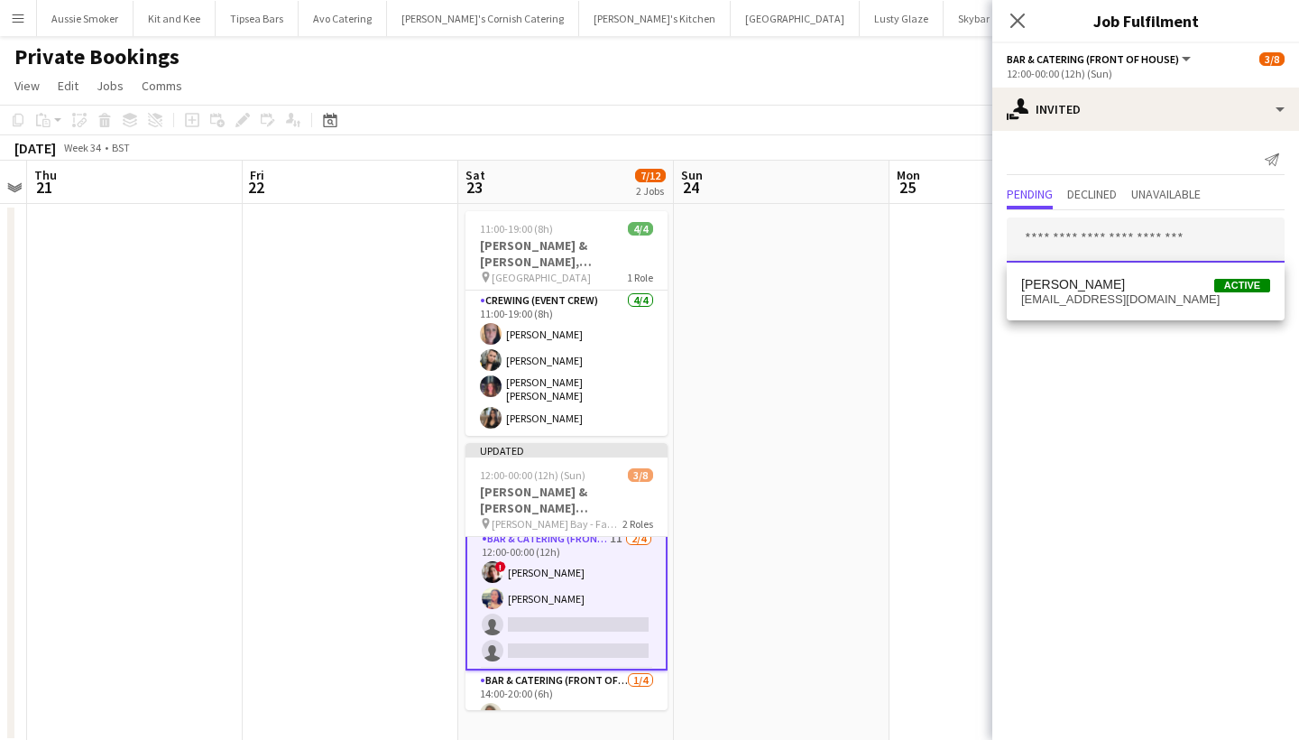
click at [1064, 247] on input "text" at bounding box center [1146, 239] width 278 height 45
type input "********"
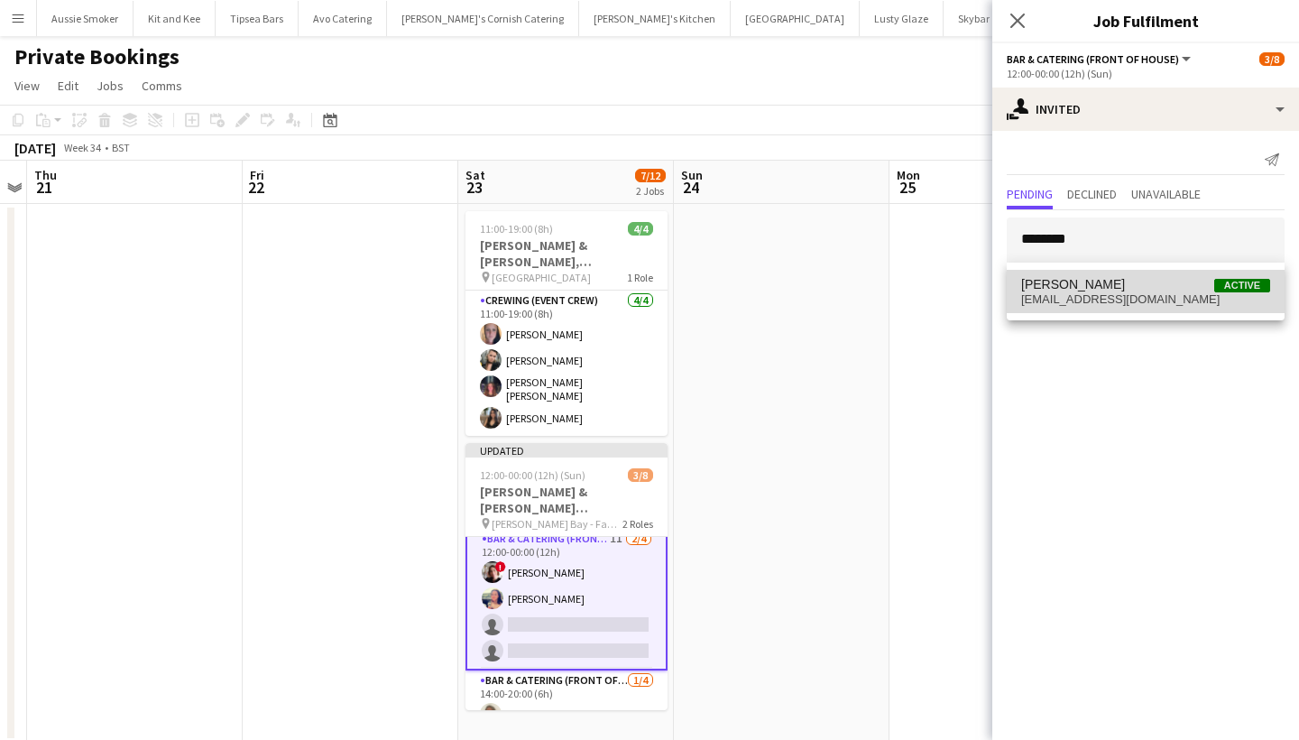
click at [1086, 294] on span "justinodgers03@outlook.com" at bounding box center [1145, 299] width 249 height 14
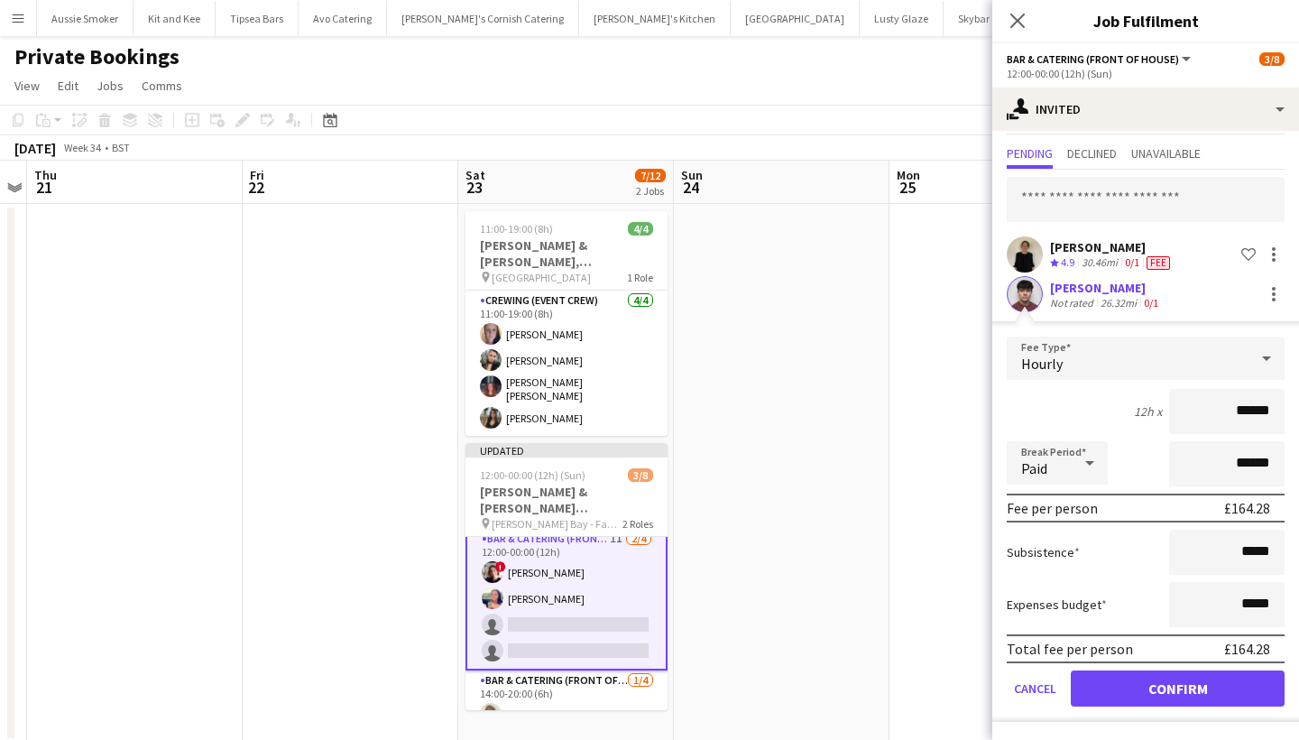
scroll to position [41, 0]
type input "******"
click at [1190, 690] on button "Confirm" at bounding box center [1178, 688] width 214 height 36
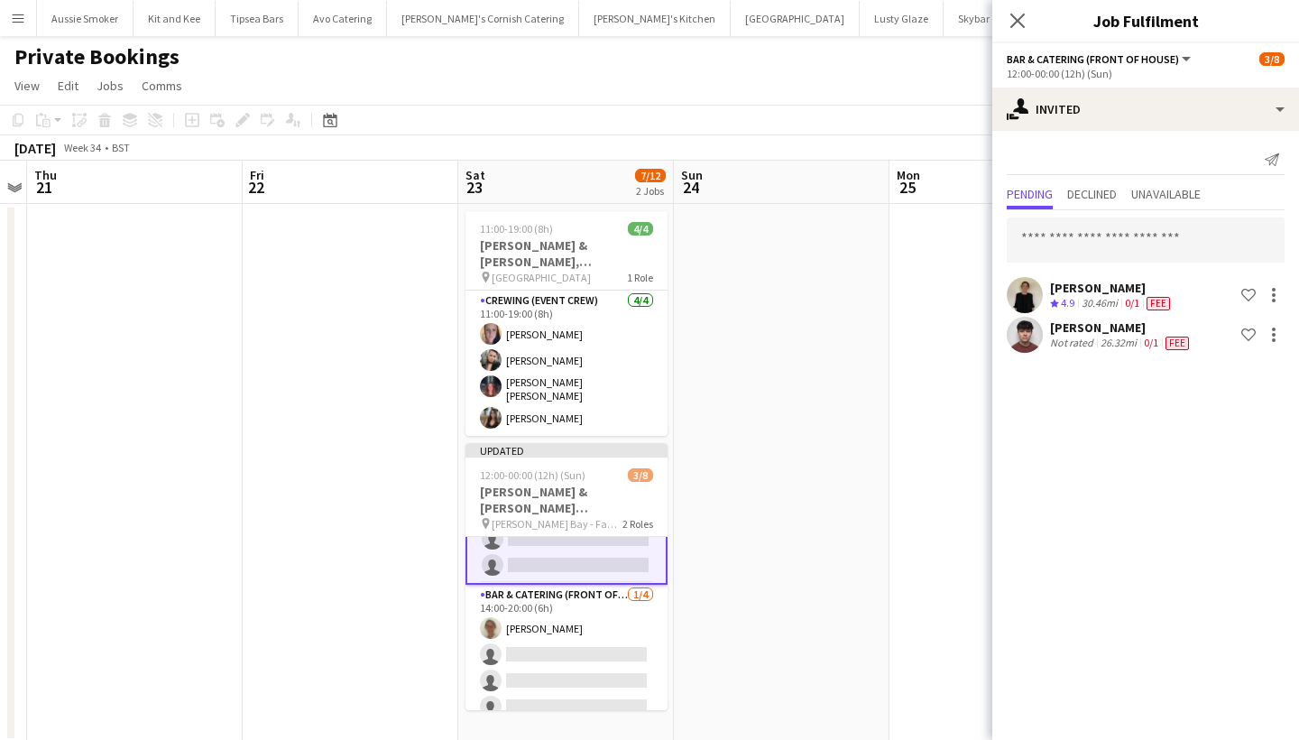
scroll to position [97, 0]
click at [1060, 263] on div "Nikki Coleman Crew rating 4.9 30.46mi 0/1 Fee Shortlist crew Justin Odgers Not …" at bounding box center [1146, 283] width 307 height 146
click at [1049, 251] on input "text" at bounding box center [1146, 239] width 278 height 45
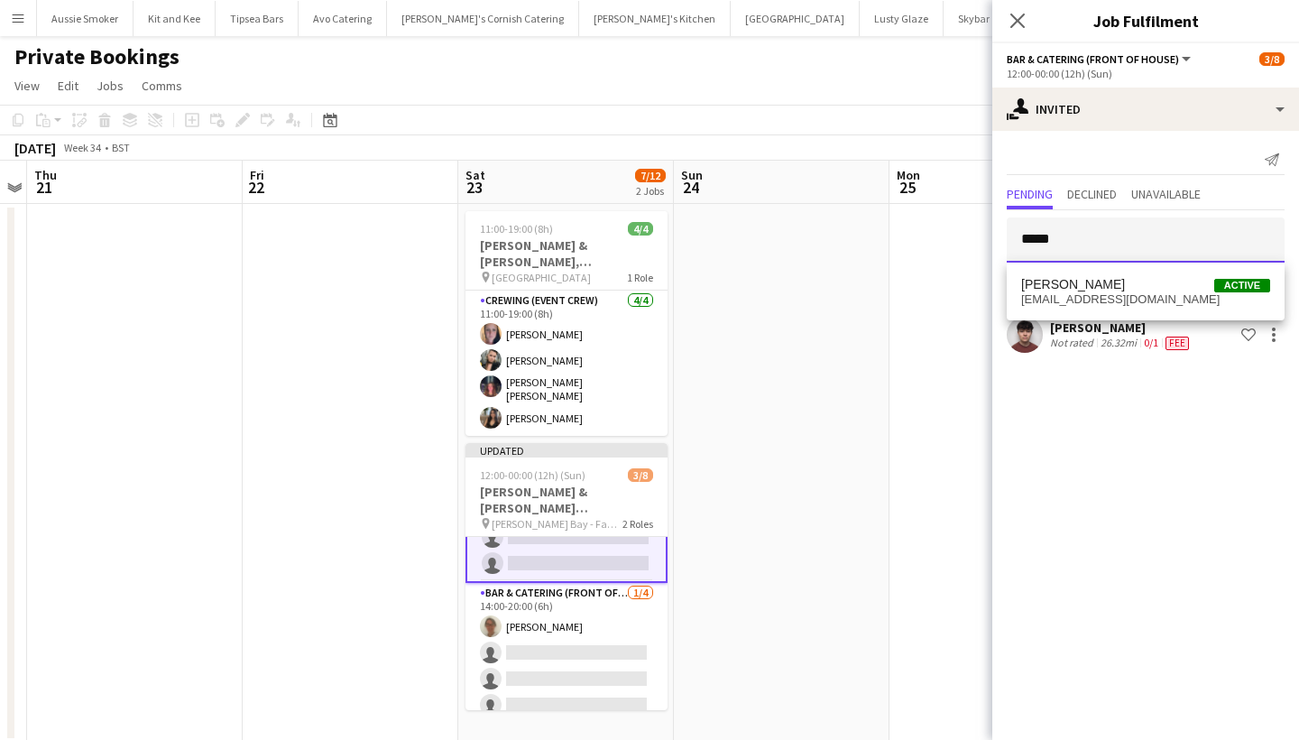
type input "*****"
drag, startPoint x: 1049, startPoint y: 251, endPoint x: 1087, endPoint y: 298, distance: 60.9
click at [1087, 298] on span "lynty.misselbrook@gmail.com" at bounding box center [1145, 299] width 249 height 14
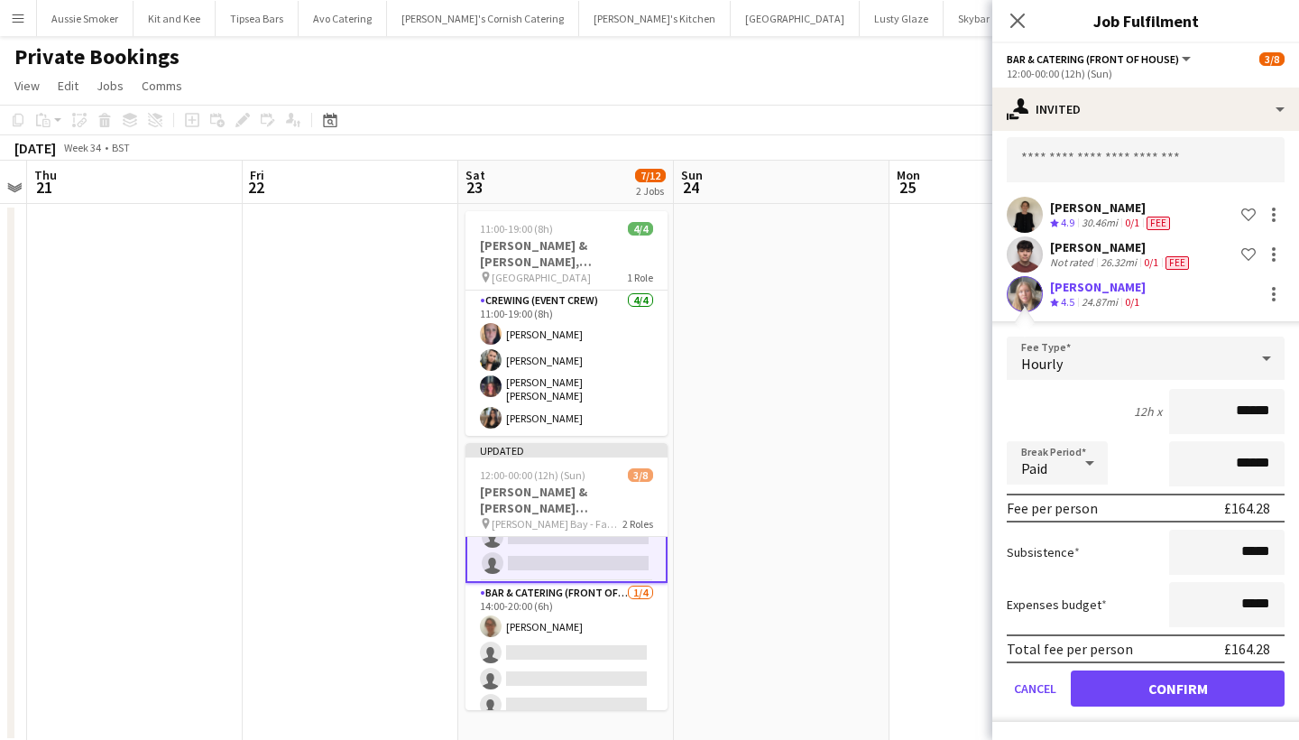
scroll to position [80, 0]
type input "******"
click at [1148, 705] on button "Confirm" at bounding box center [1178, 688] width 214 height 36
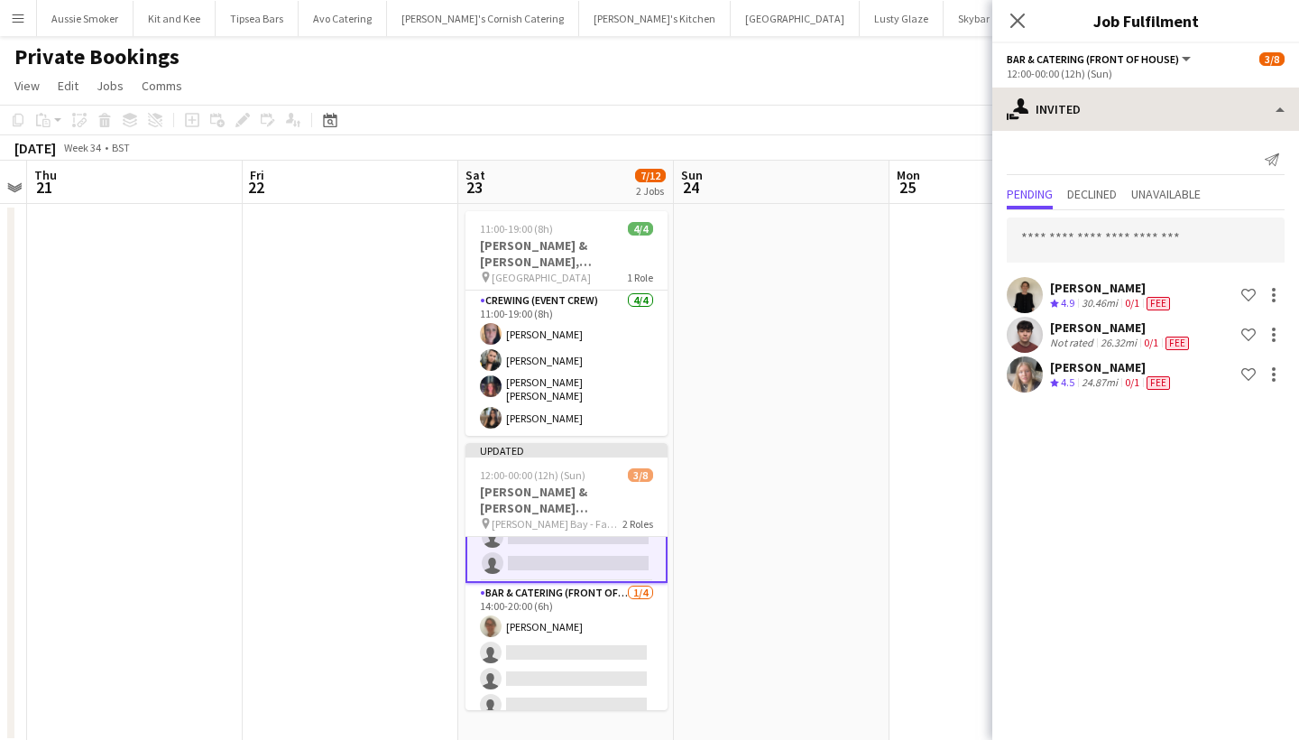
scroll to position [0, 0]
click at [1016, 37] on div "Close pop-in" at bounding box center [1018, 21] width 51 height 42
click at [1017, 32] on div "Close pop-in" at bounding box center [1018, 21] width 51 height 42
click at [1016, 26] on icon "Close pop-in" at bounding box center [1017, 20] width 17 height 17
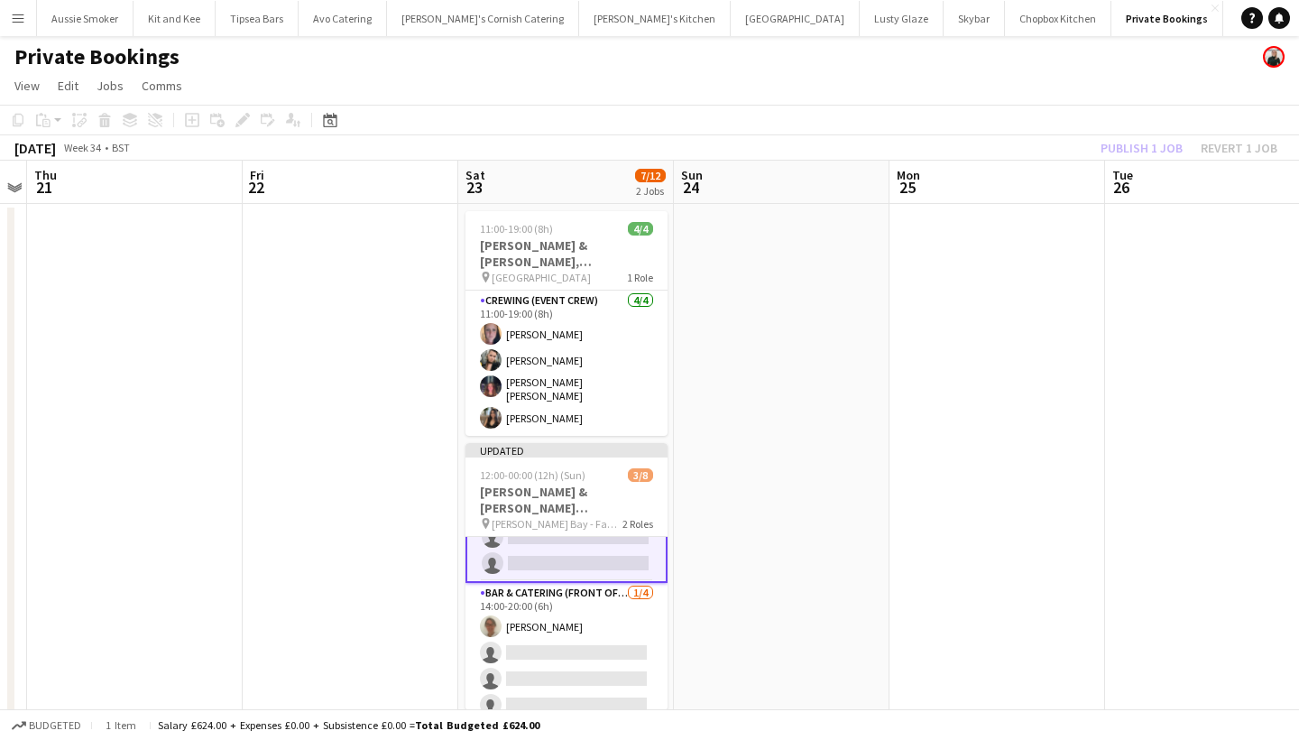
click at [1131, 160] on div "Publish 1 job Revert 1 job" at bounding box center [1189, 147] width 220 height 23
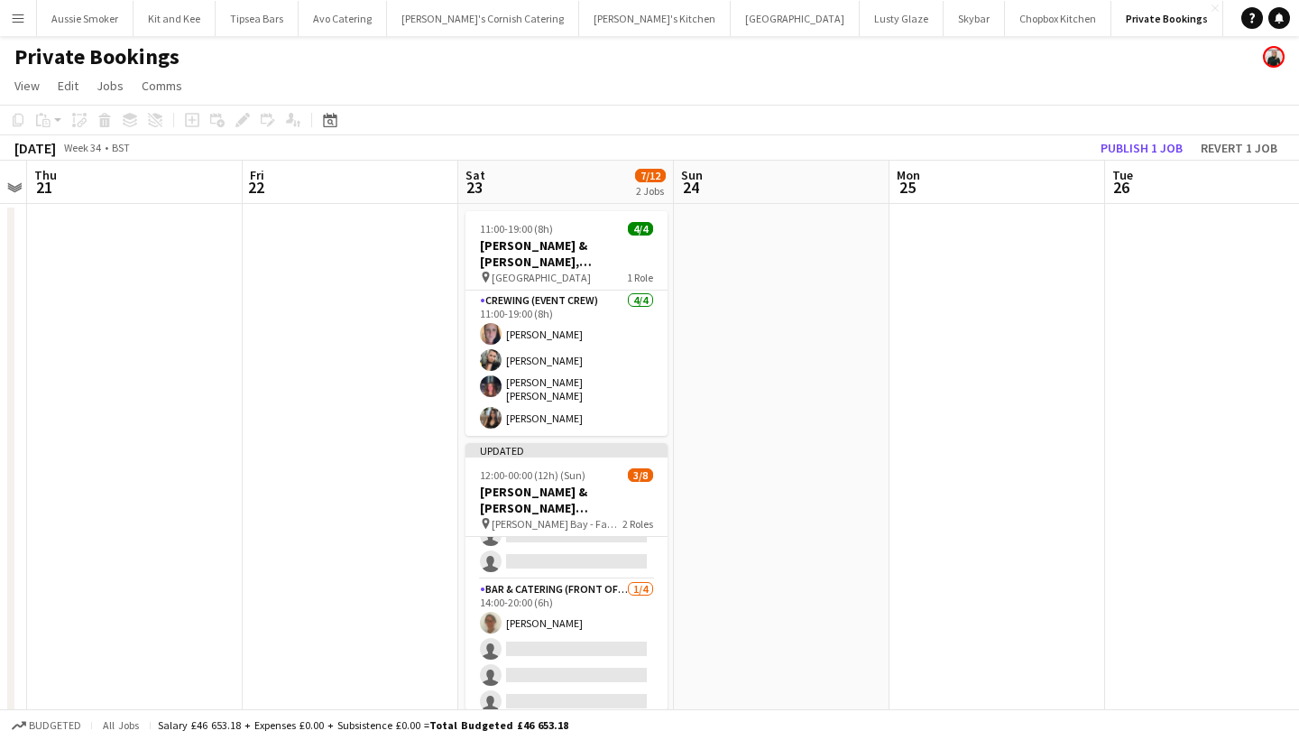
click at [1131, 160] on button "Publish 1 job" at bounding box center [1142, 147] width 97 height 23
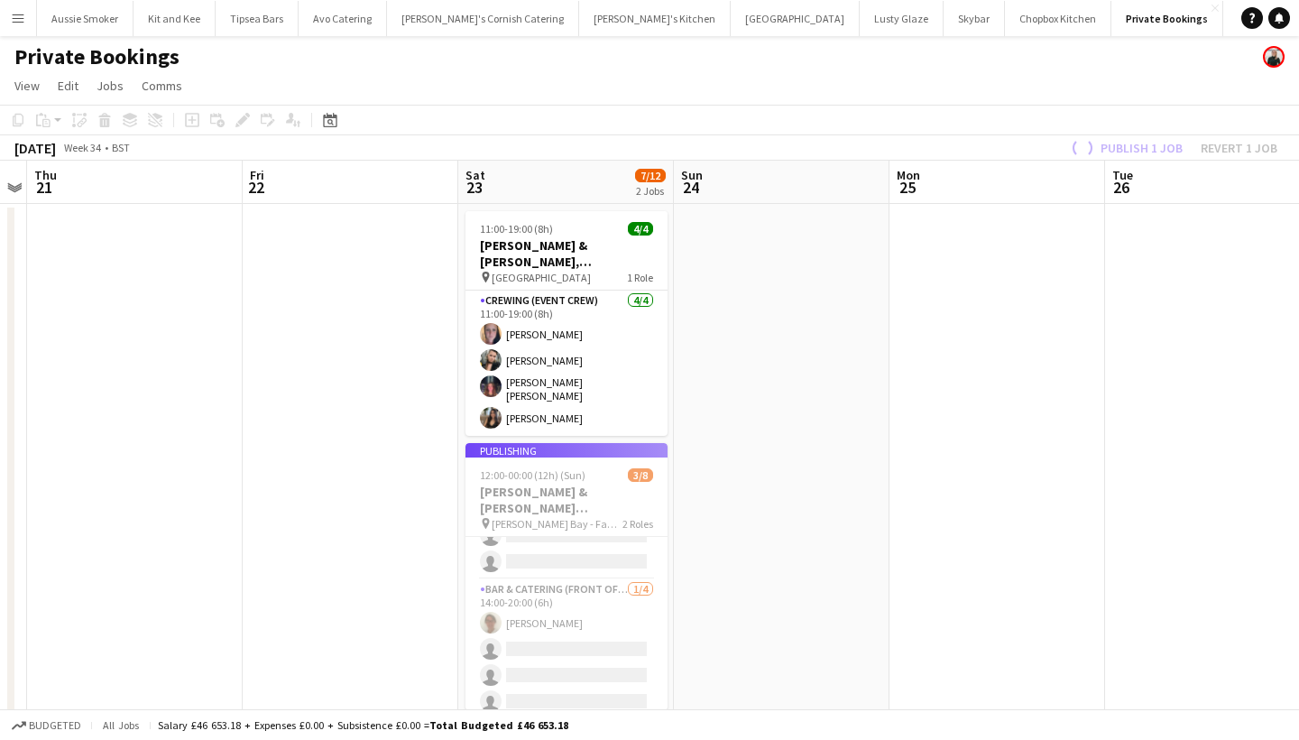
scroll to position [92, 0]
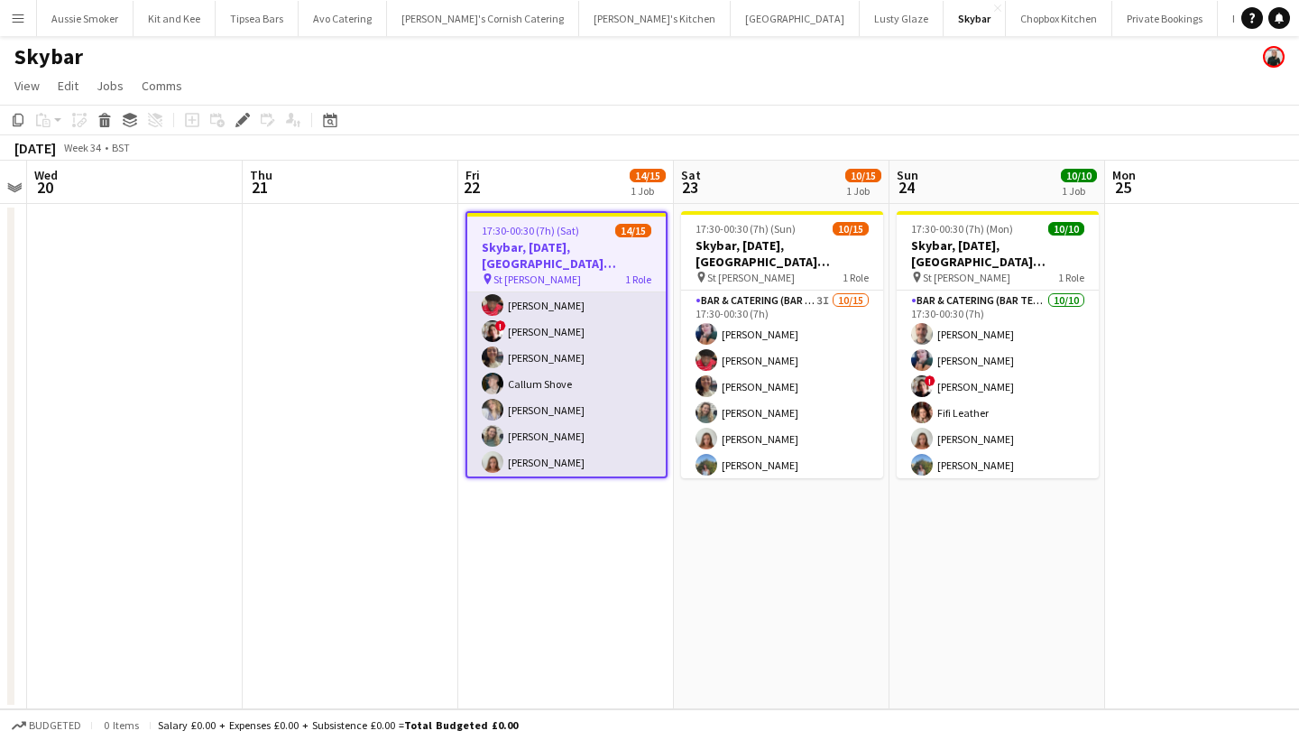
scroll to position [227, 0]
